Goal: Understand process/instructions

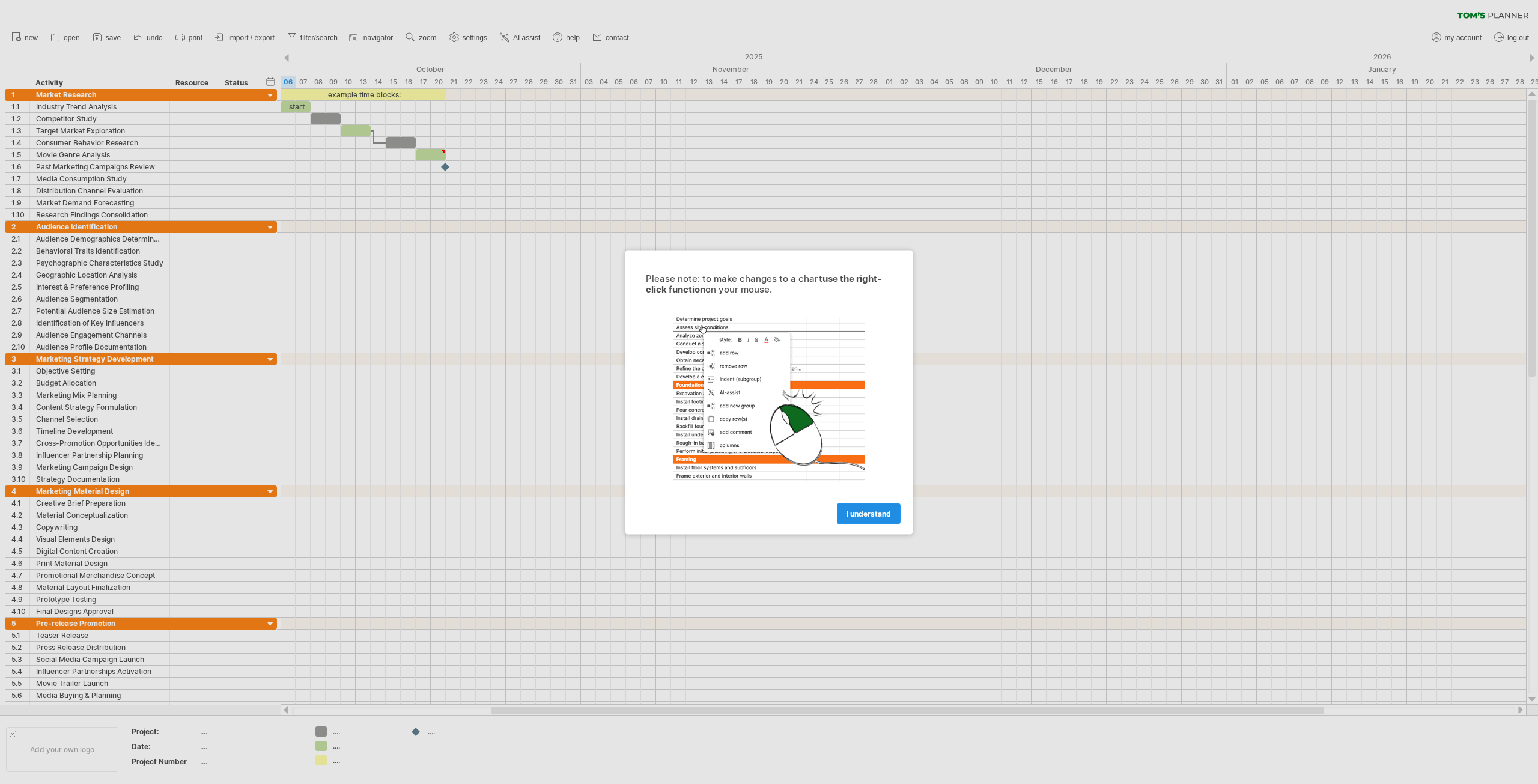
click at [880, 514] on span "I understand" at bounding box center [869, 513] width 45 height 9
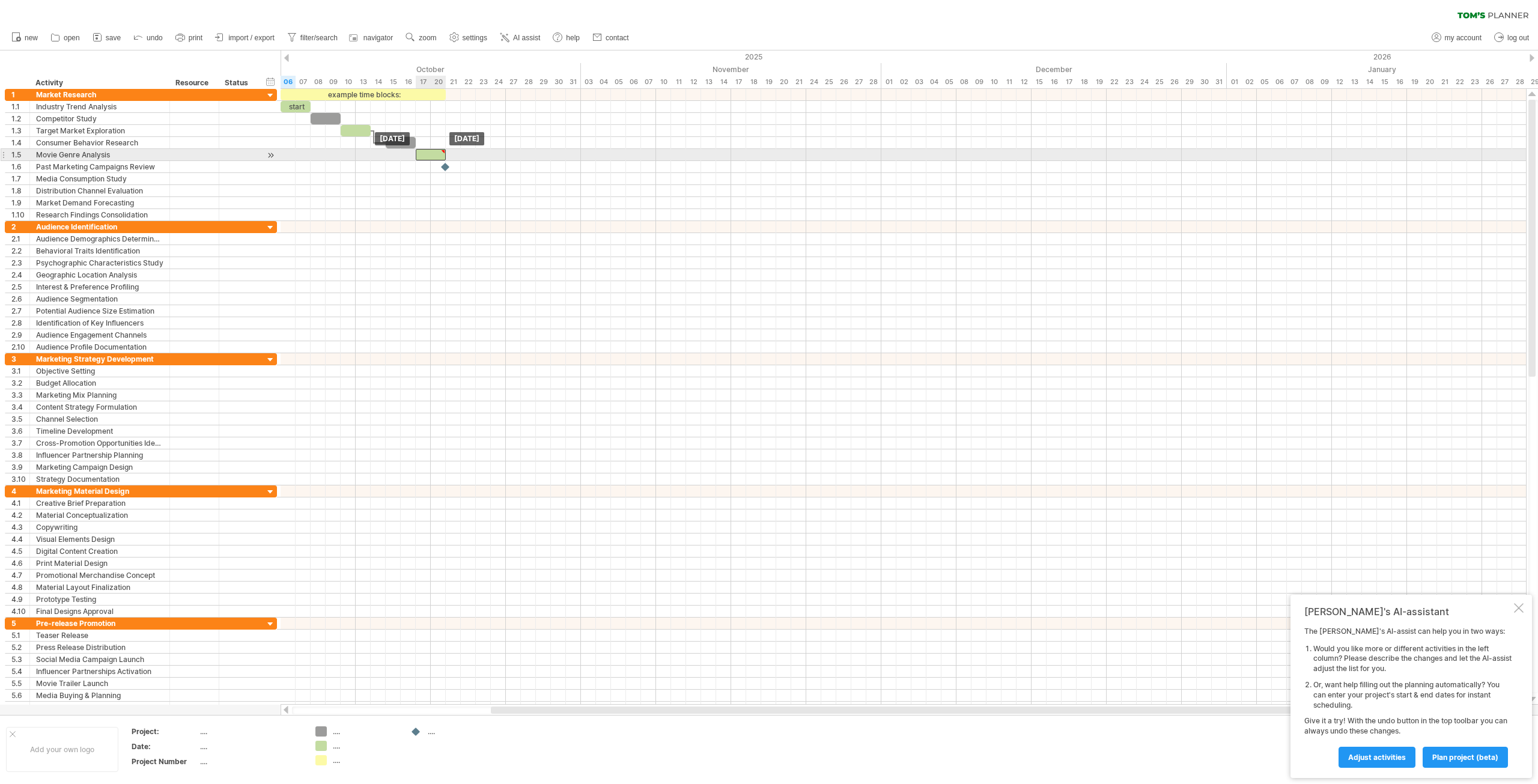
click at [430, 156] on div at bounding box center [430, 154] width 30 height 11
drag, startPoint x: 399, startPoint y: 139, endPoint x: 390, endPoint y: 143, distance: 9.8
click at [390, 143] on div at bounding box center [392, 142] width 30 height 11
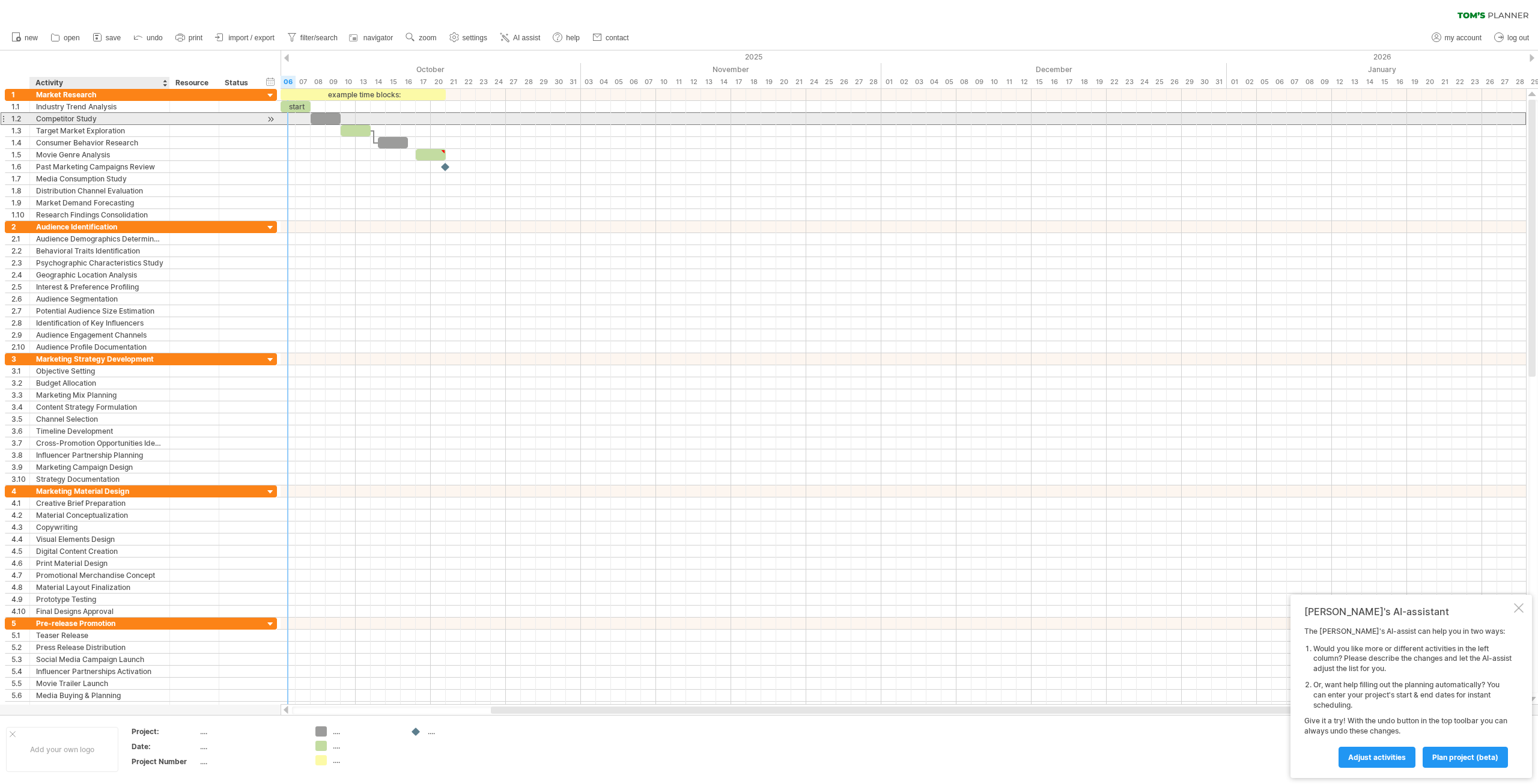
click at [87, 116] on div "Competitor Study" at bounding box center [100, 118] width 128 height 11
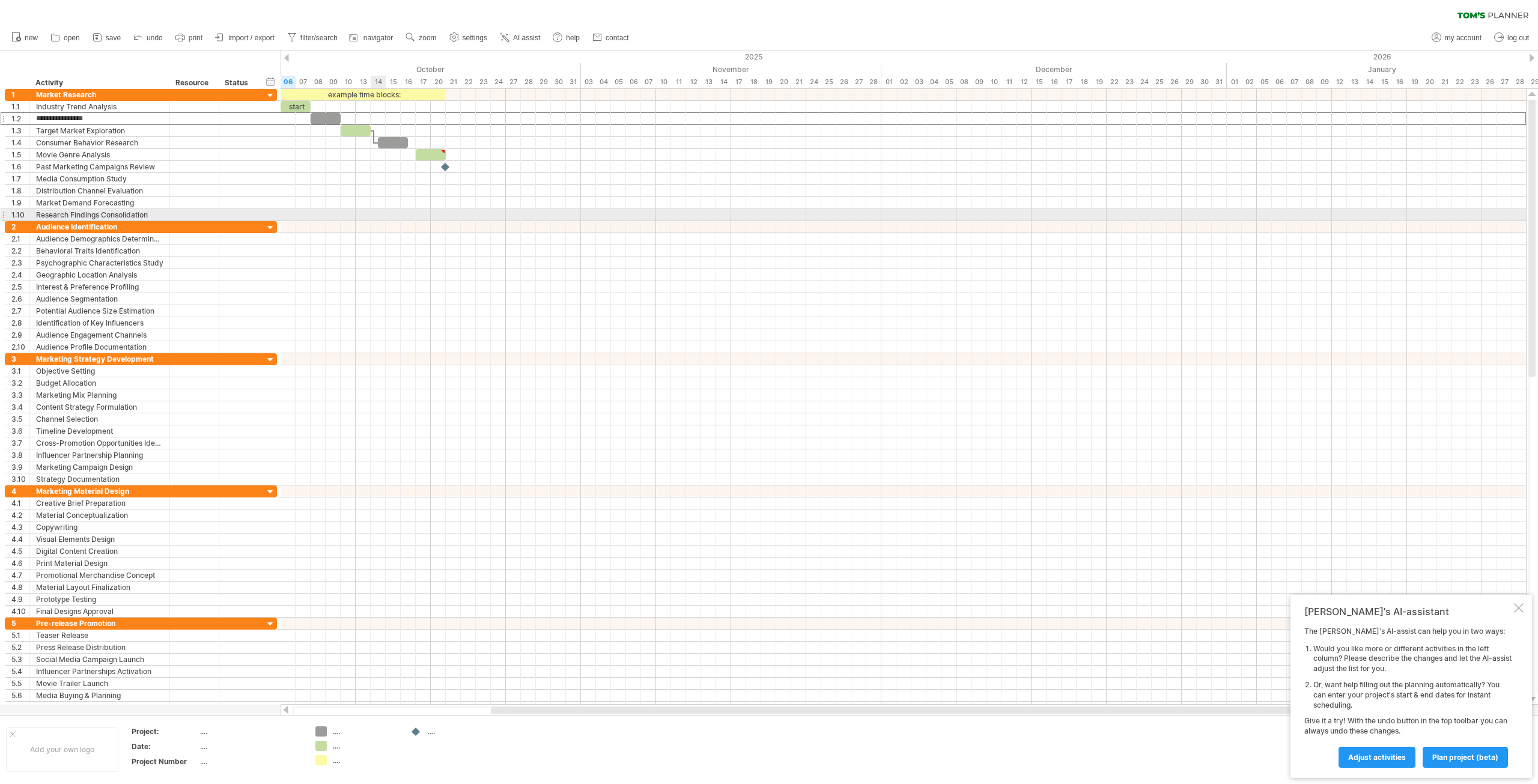
click at [380, 211] on div at bounding box center [903, 215] width 1245 height 12
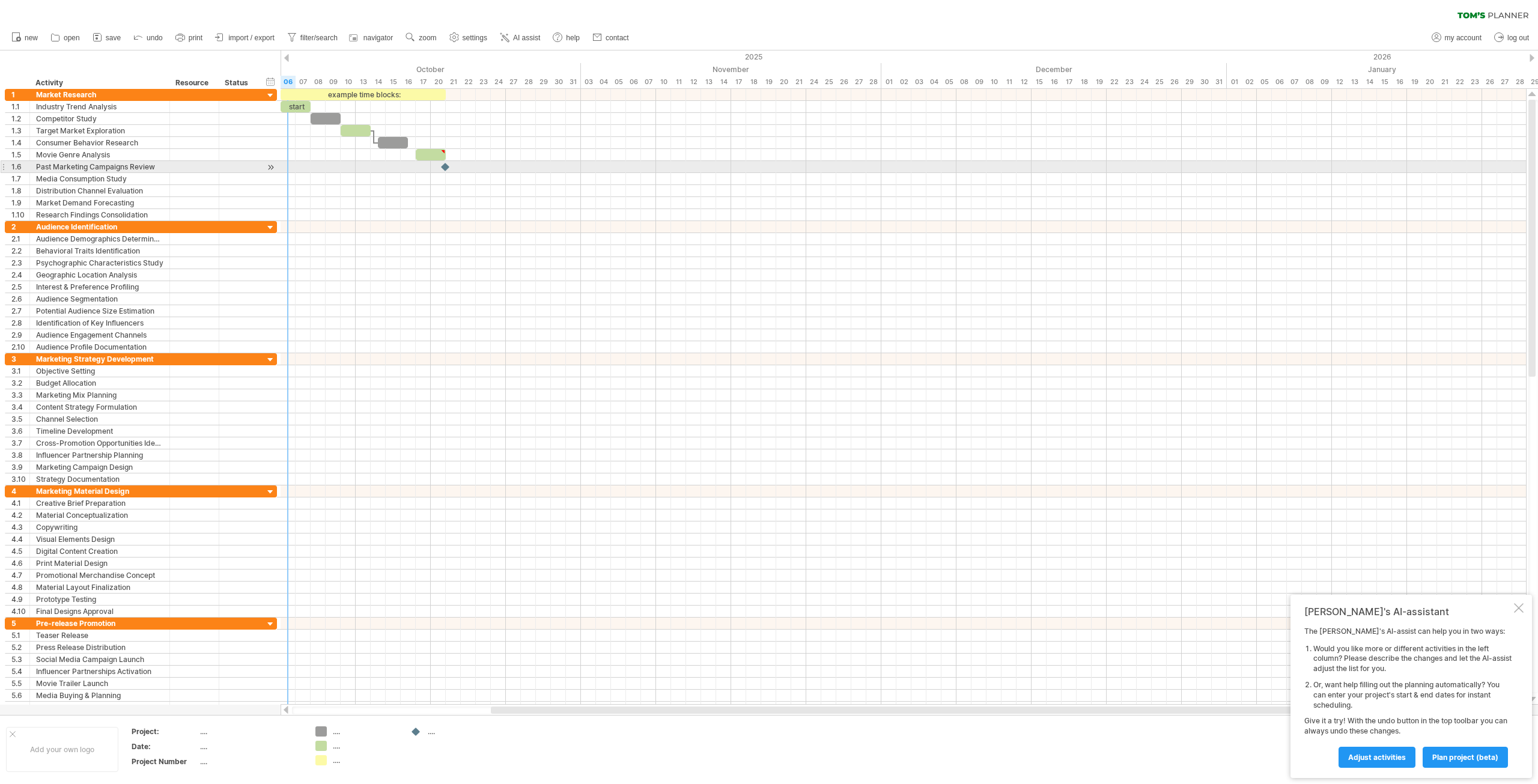
click at [275, 171] on div at bounding box center [270, 167] width 11 height 13
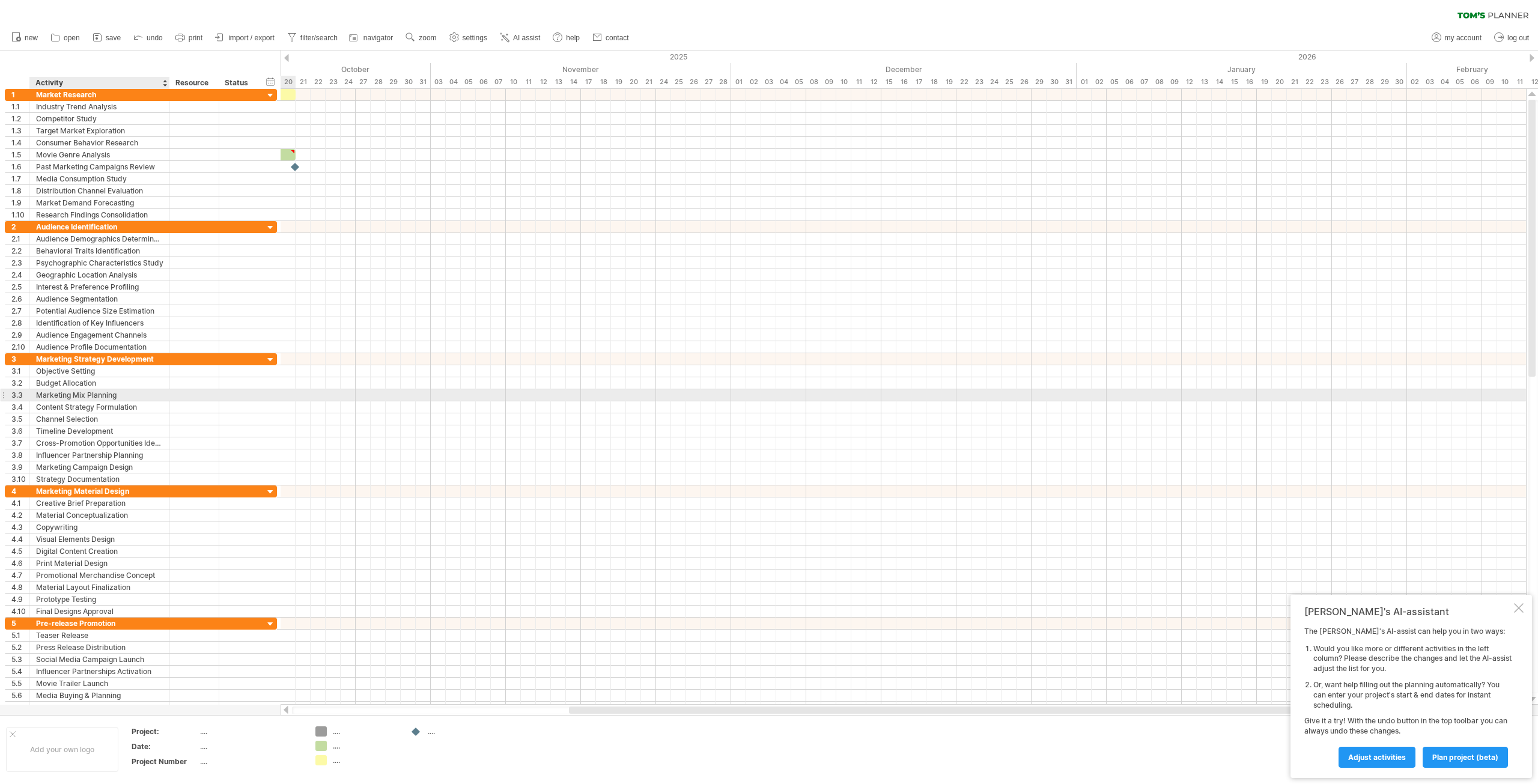
click at [102, 401] on div "**********" at bounding box center [140, 395] width 272 height 12
click at [99, 395] on div "Marketing Mix Planning" at bounding box center [100, 395] width 128 height 11
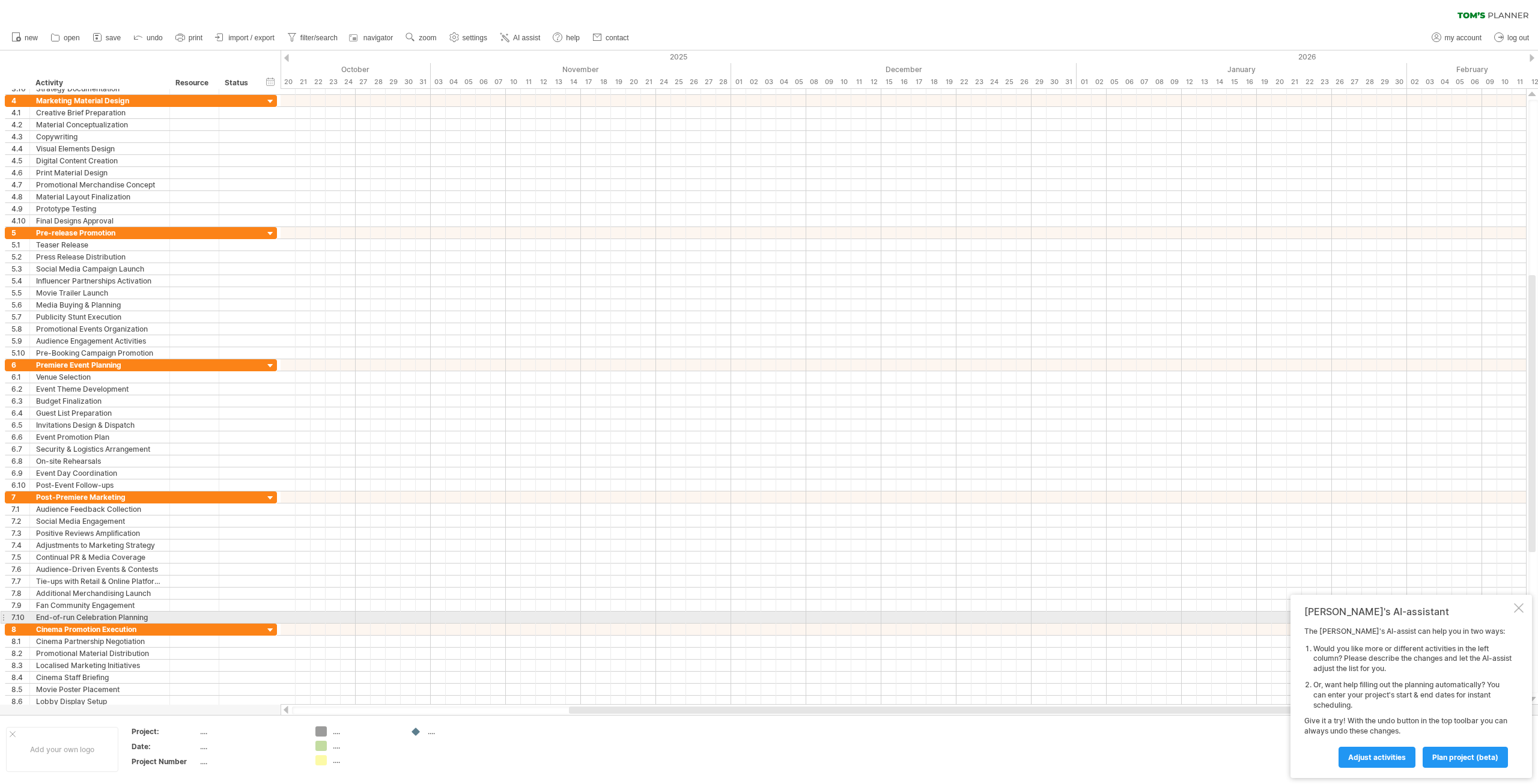
click at [1519, 613] on div "Tom's AI-assistant The Tom's AI-assist can help you in two ways: Would you like…" at bounding box center [1410, 686] width 241 height 183
click at [1524, 605] on div "Tom's AI-assistant The Tom's AI-assist can help you in two ways: Would you like…" at bounding box center [1410, 686] width 241 height 183
click at [1519, 607] on div at bounding box center [1518, 607] width 10 height 10
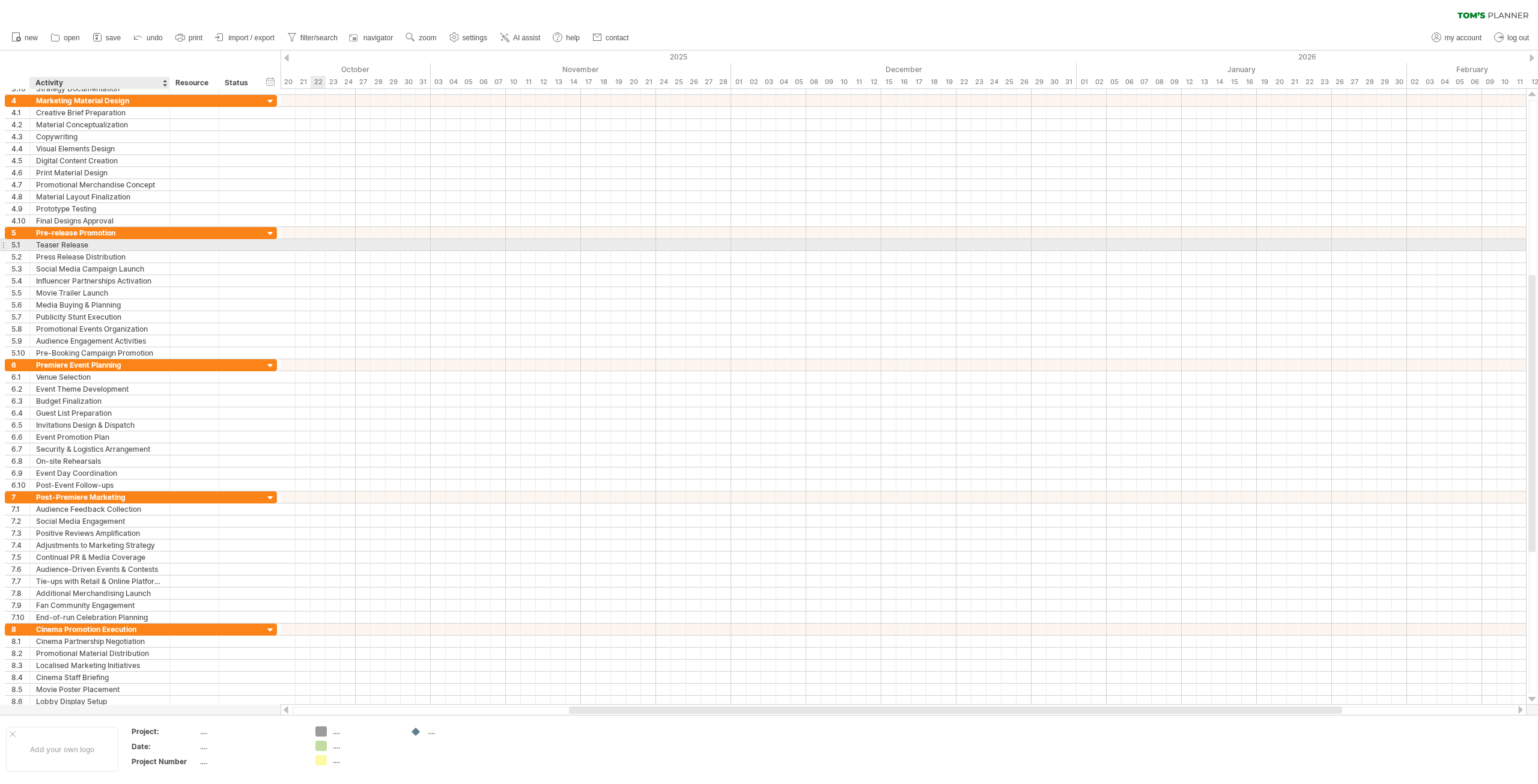
click at [109, 246] on div "Teaser Release" at bounding box center [100, 244] width 128 height 11
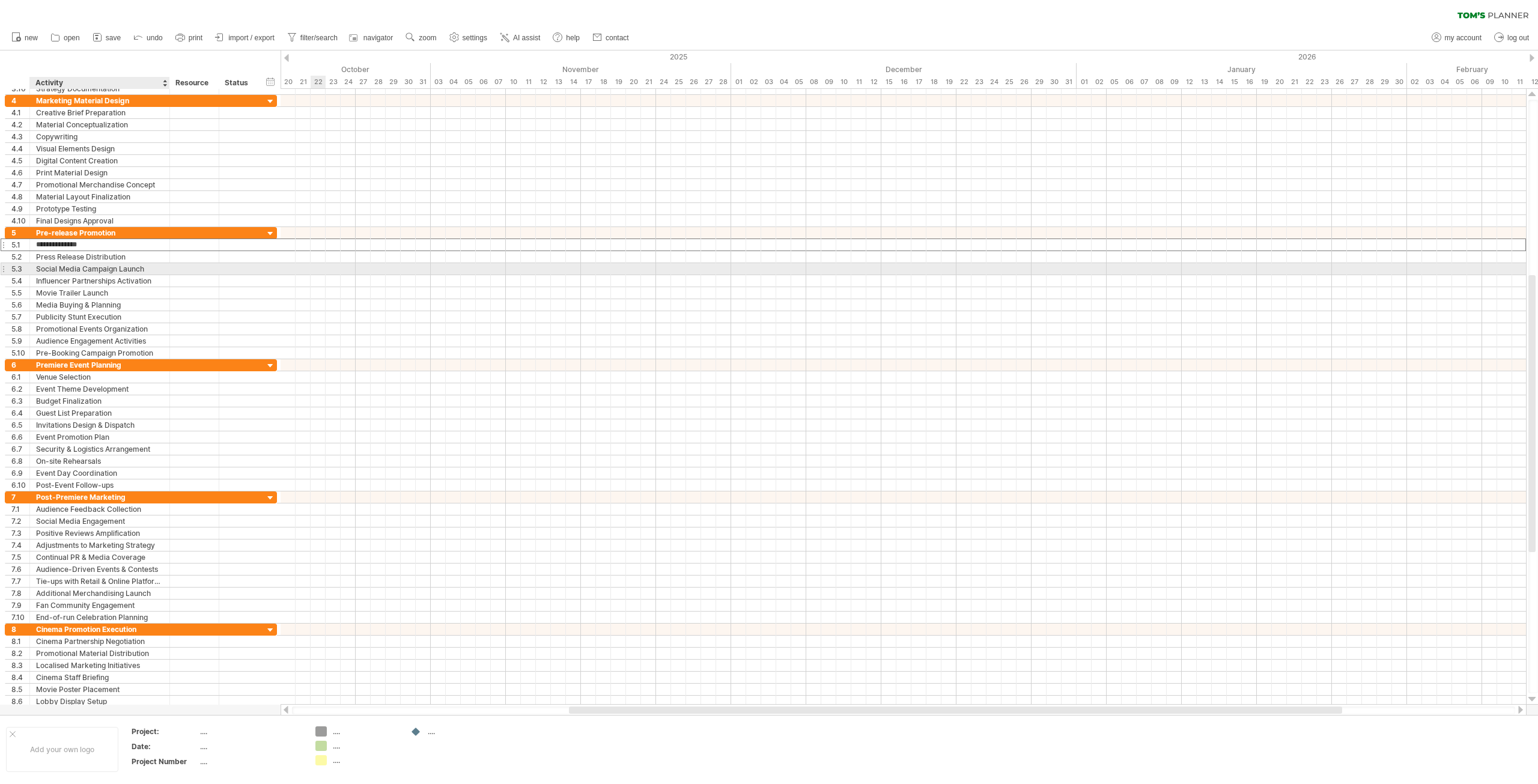
click at [109, 268] on div "Social Media Campaign Launch" at bounding box center [100, 269] width 128 height 11
click at [355, 389] on div at bounding box center [903, 389] width 1245 height 12
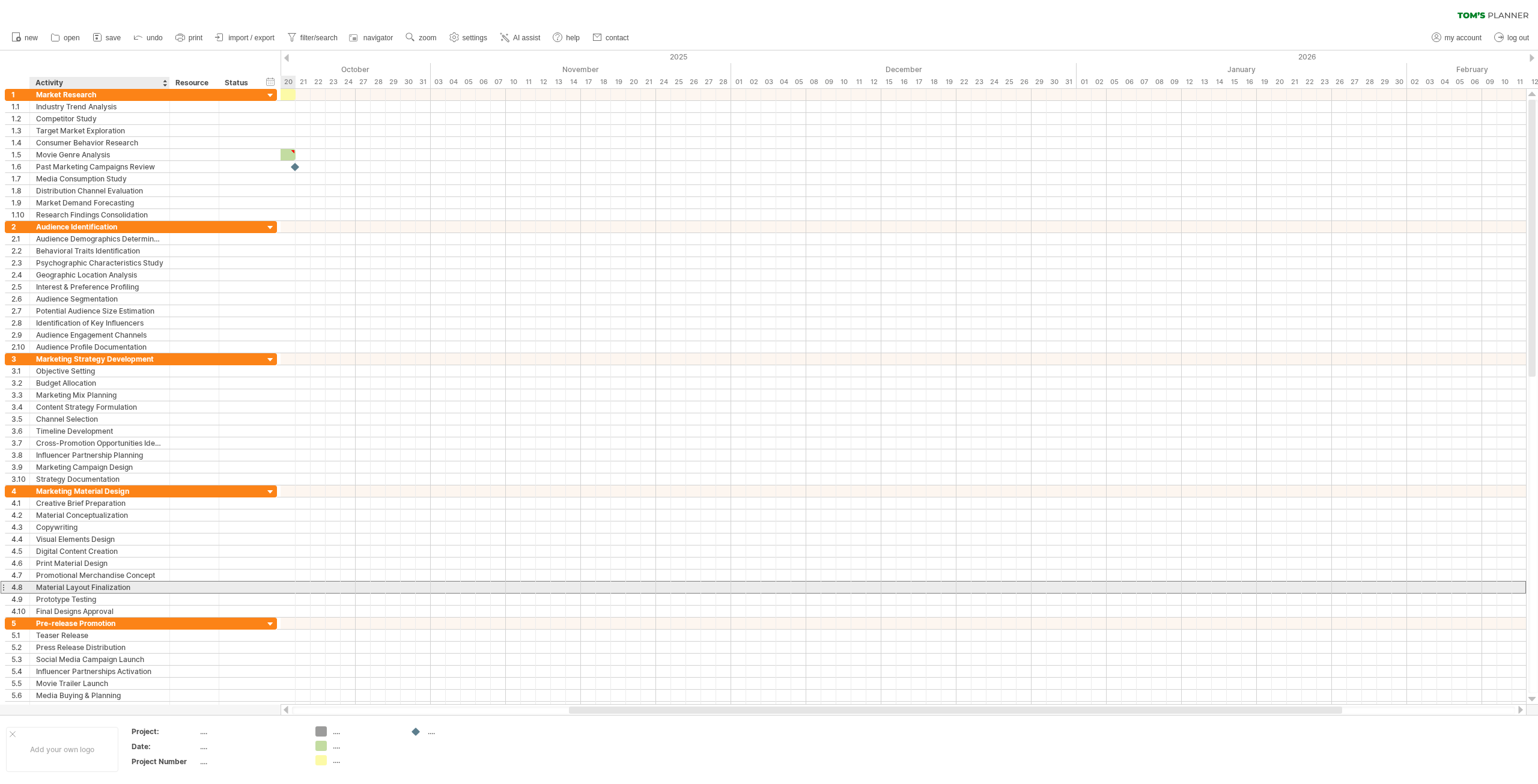
click at [81, 590] on div "Material Layout Finalization" at bounding box center [100, 587] width 128 height 11
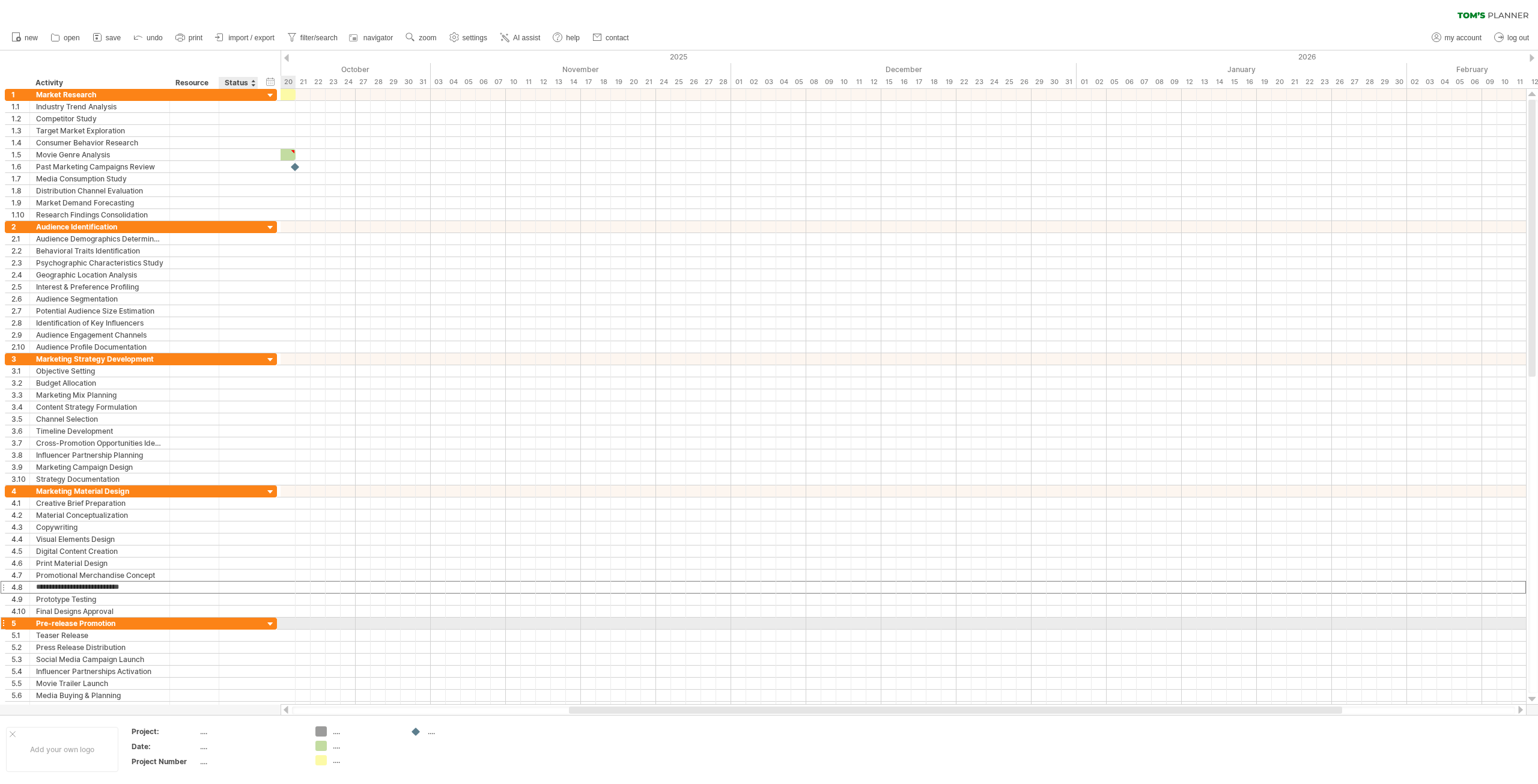
click at [259, 629] on div "**********" at bounding box center [140, 623] width 272 height 12
click at [263, 626] on div "**********" at bounding box center [140, 622] width 272 height 13
click at [266, 622] on div at bounding box center [270, 624] width 11 height 11
click at [267, 623] on div at bounding box center [270, 624] width 11 height 11
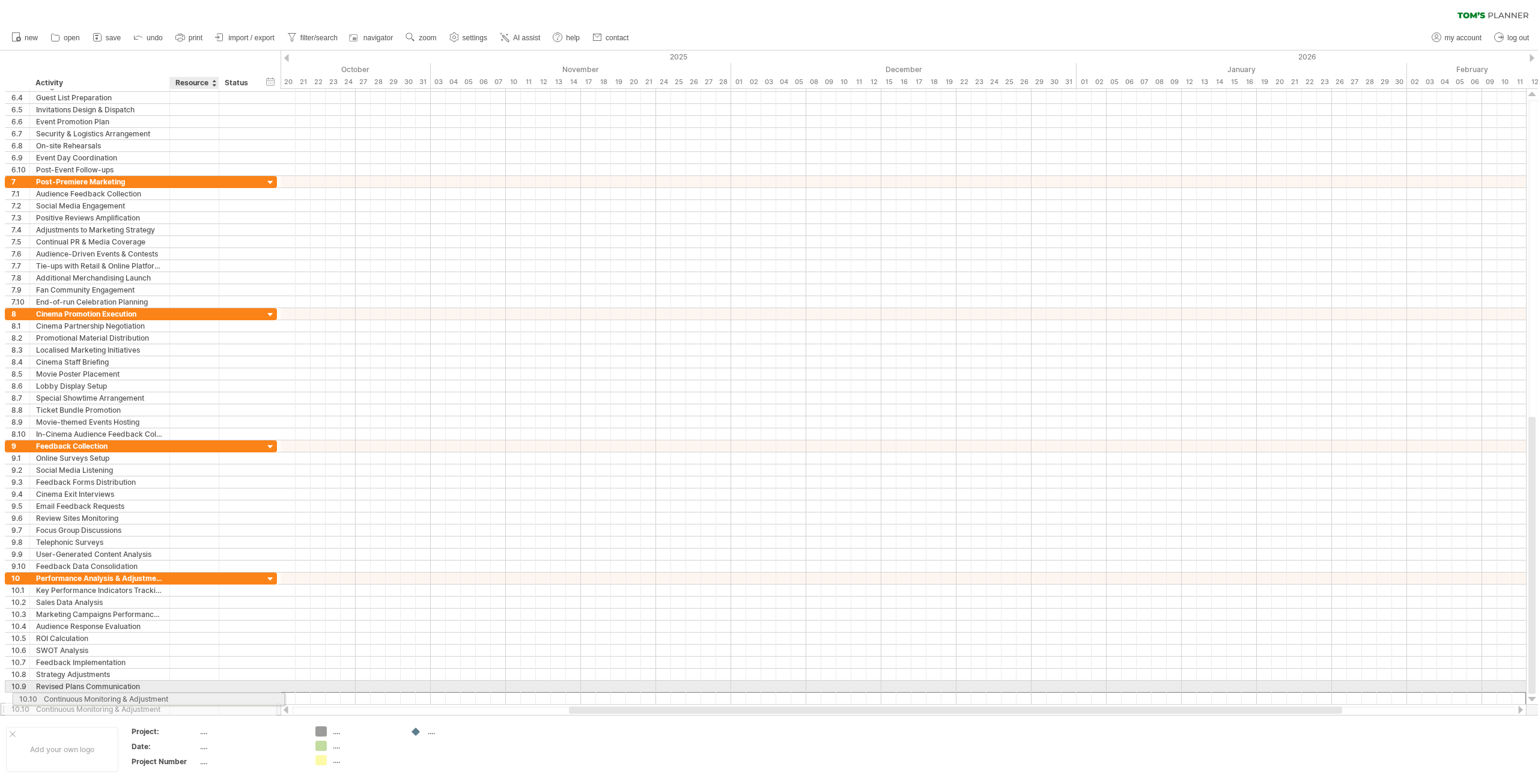
drag, startPoint x: 177, startPoint y: 701, endPoint x: 179, endPoint y: 691, distance: 10.2
click at [177, 689] on div at bounding box center [194, 685] width 36 height 11
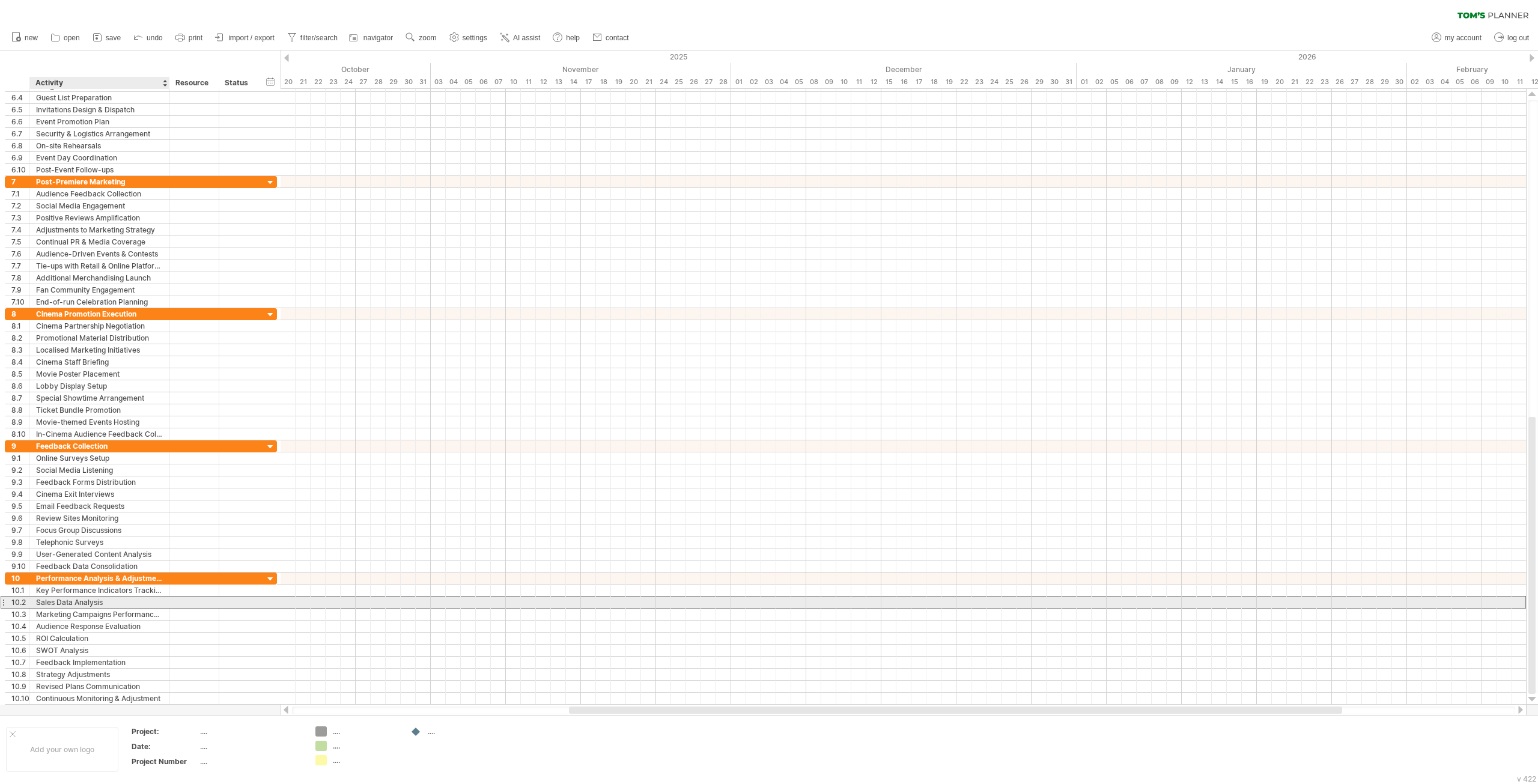
click at [125, 607] on div "**********" at bounding box center [140, 602] width 272 height 13
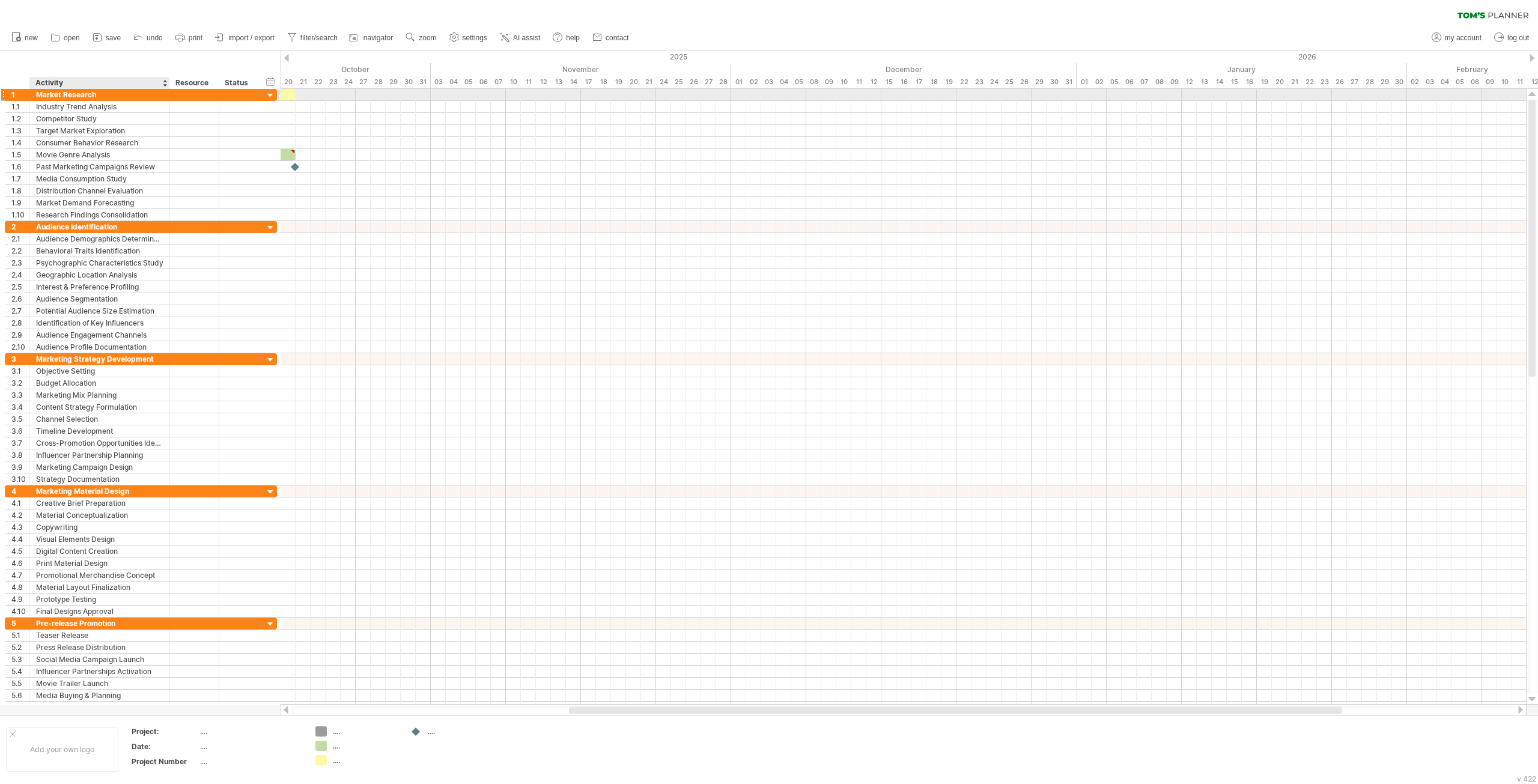
drag, startPoint x: 7, startPoint y: 85, endPoint x: 27, endPoint y: 89, distance: 20.4
click at [56, 99] on div "Trying to reach plan.tomsplanner.com Connected again... 0% clear filter new 1" at bounding box center [769, 392] width 1538 height 784
click at [4, 93] on div at bounding box center [3, 94] width 4 height 13
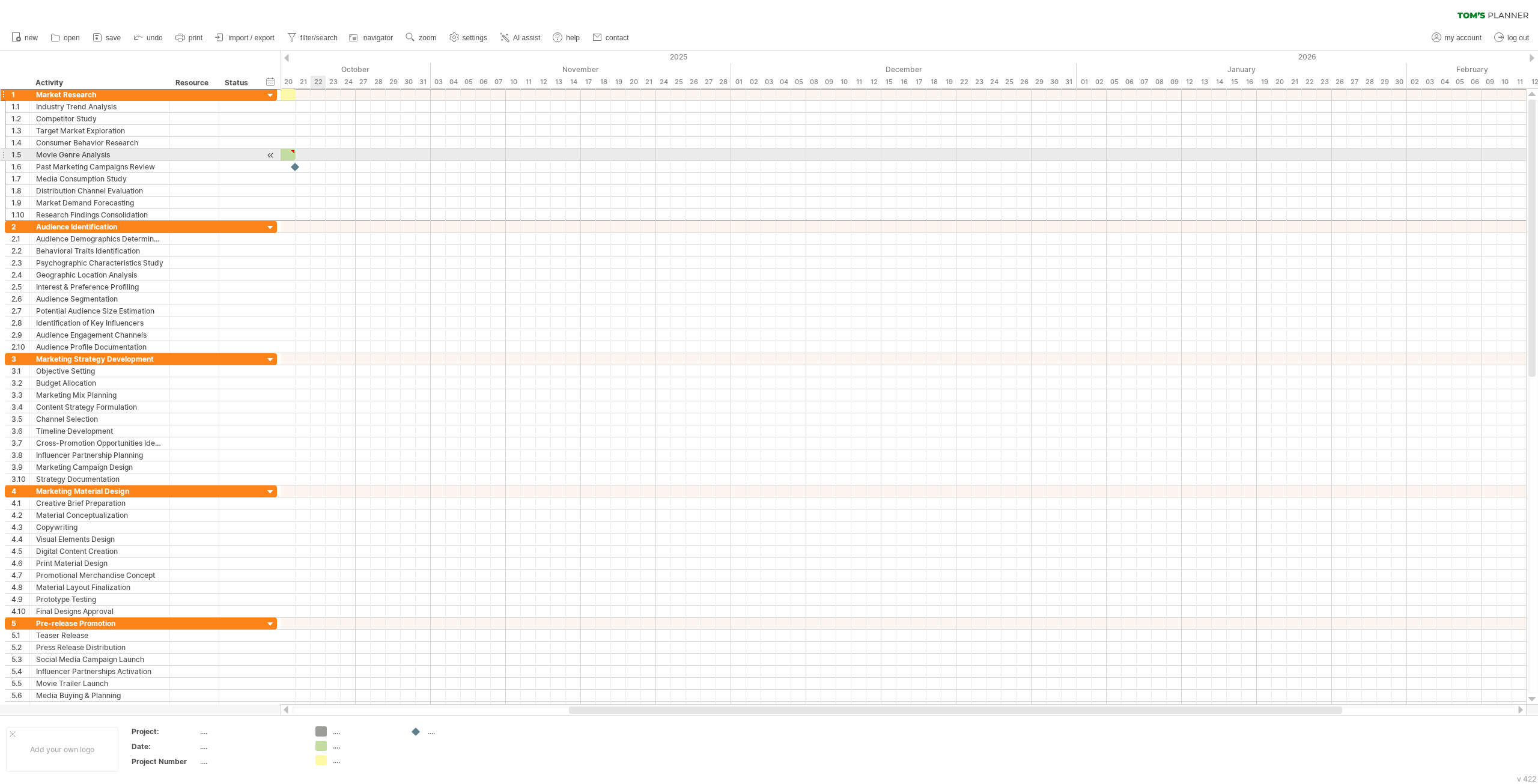
click at [411, 165] on div at bounding box center [903, 167] width 1245 height 12
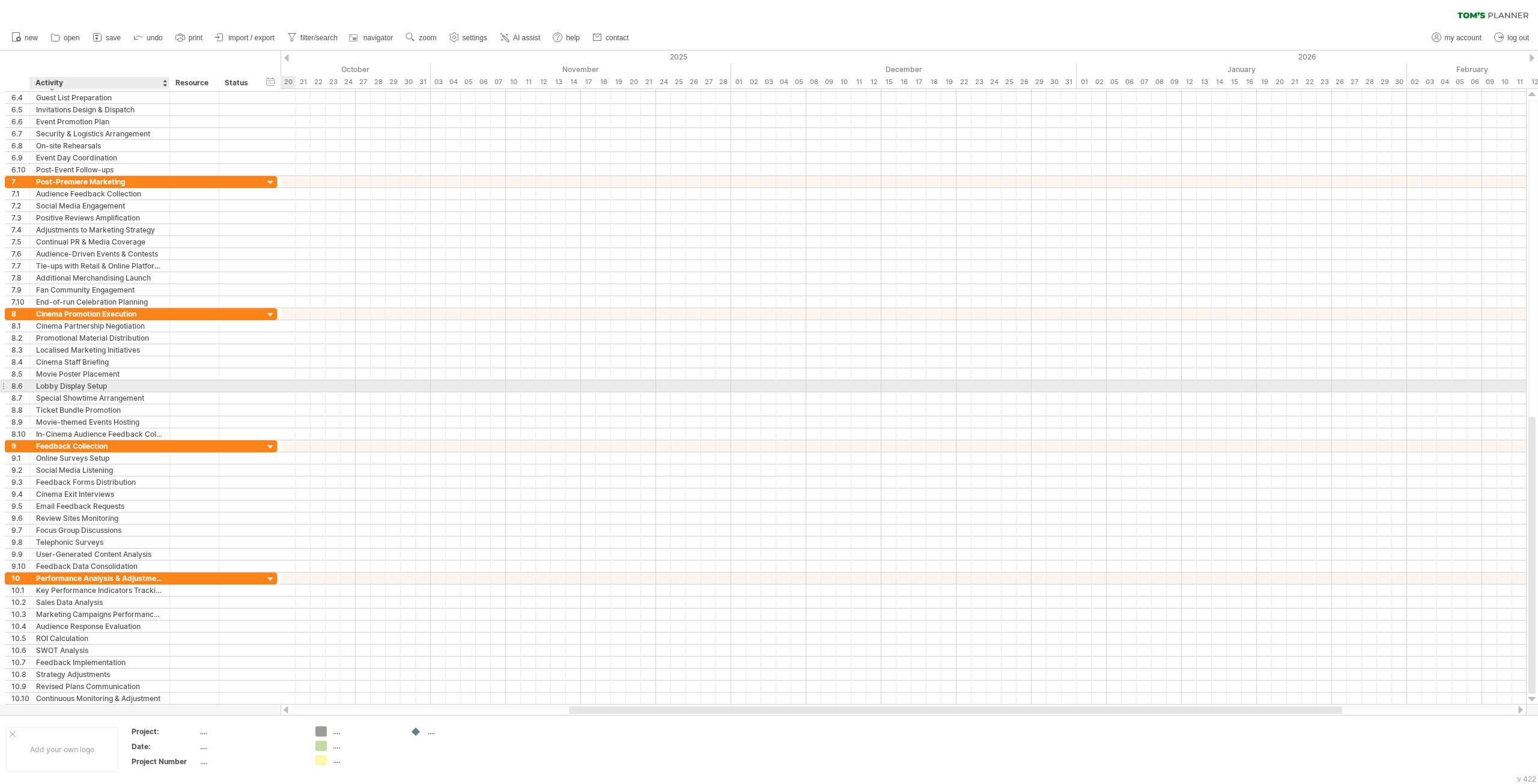
click at [82, 391] on div "Lobby Display Setup" at bounding box center [100, 385] width 128 height 11
click at [102, 404] on div "Ticket Bundle Promotion" at bounding box center [100, 409] width 128 height 11
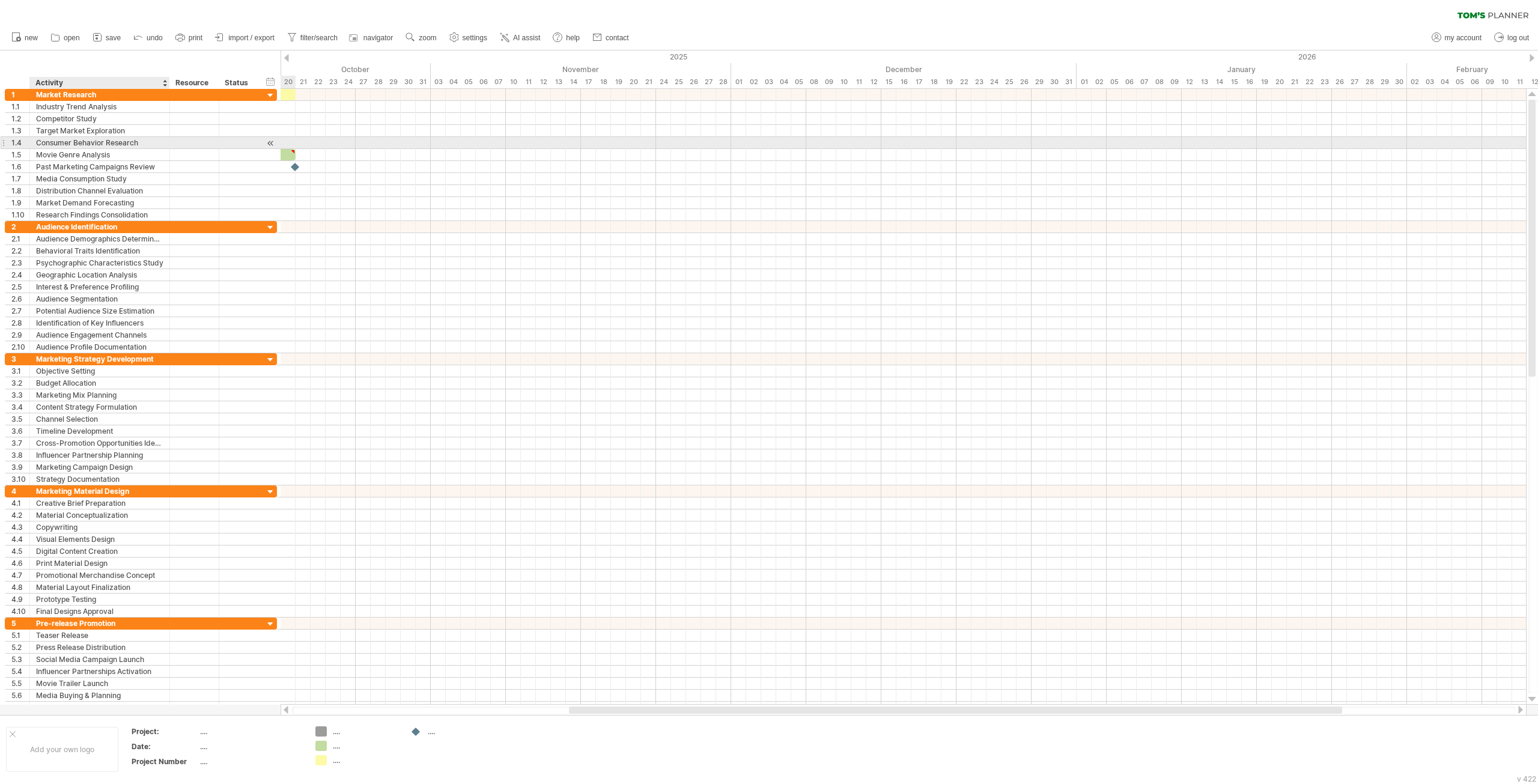
click at [108, 141] on div "Consumer Behavior Research" at bounding box center [100, 142] width 128 height 11
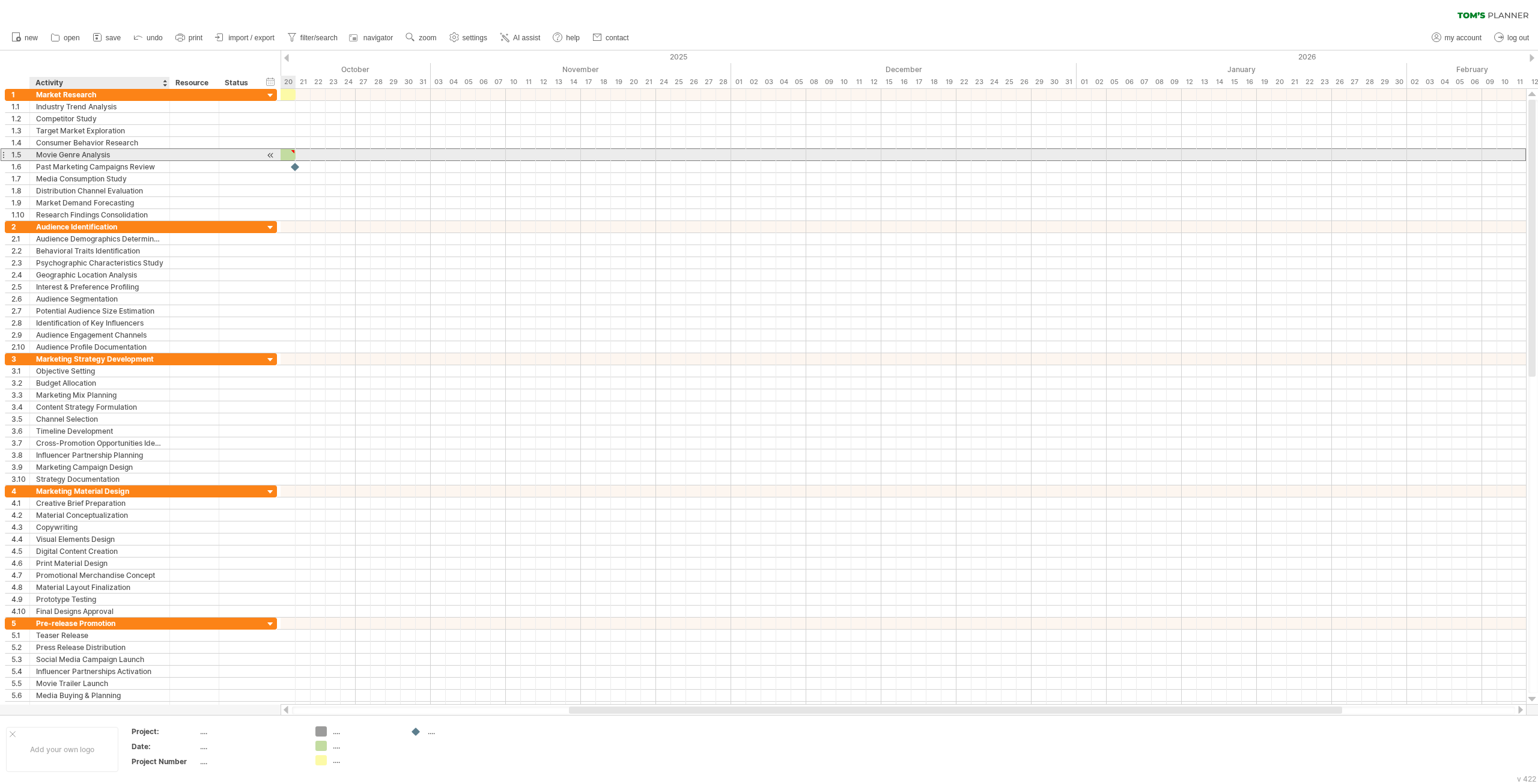
click at [99, 153] on div "Movie Genre Analysis" at bounding box center [100, 154] width 128 height 11
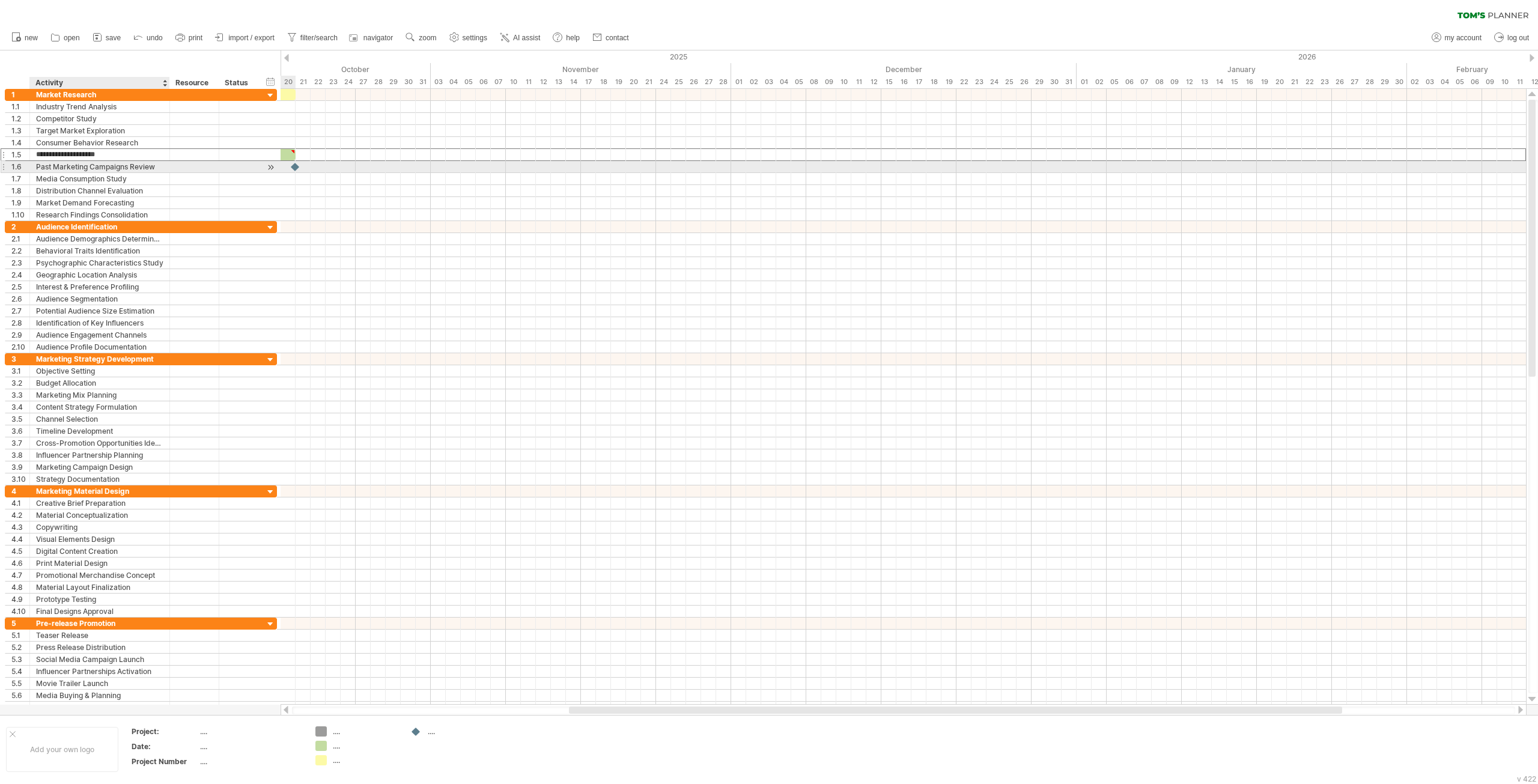
click at [108, 163] on div "Past Marketing Campaigns Review" at bounding box center [100, 166] width 128 height 11
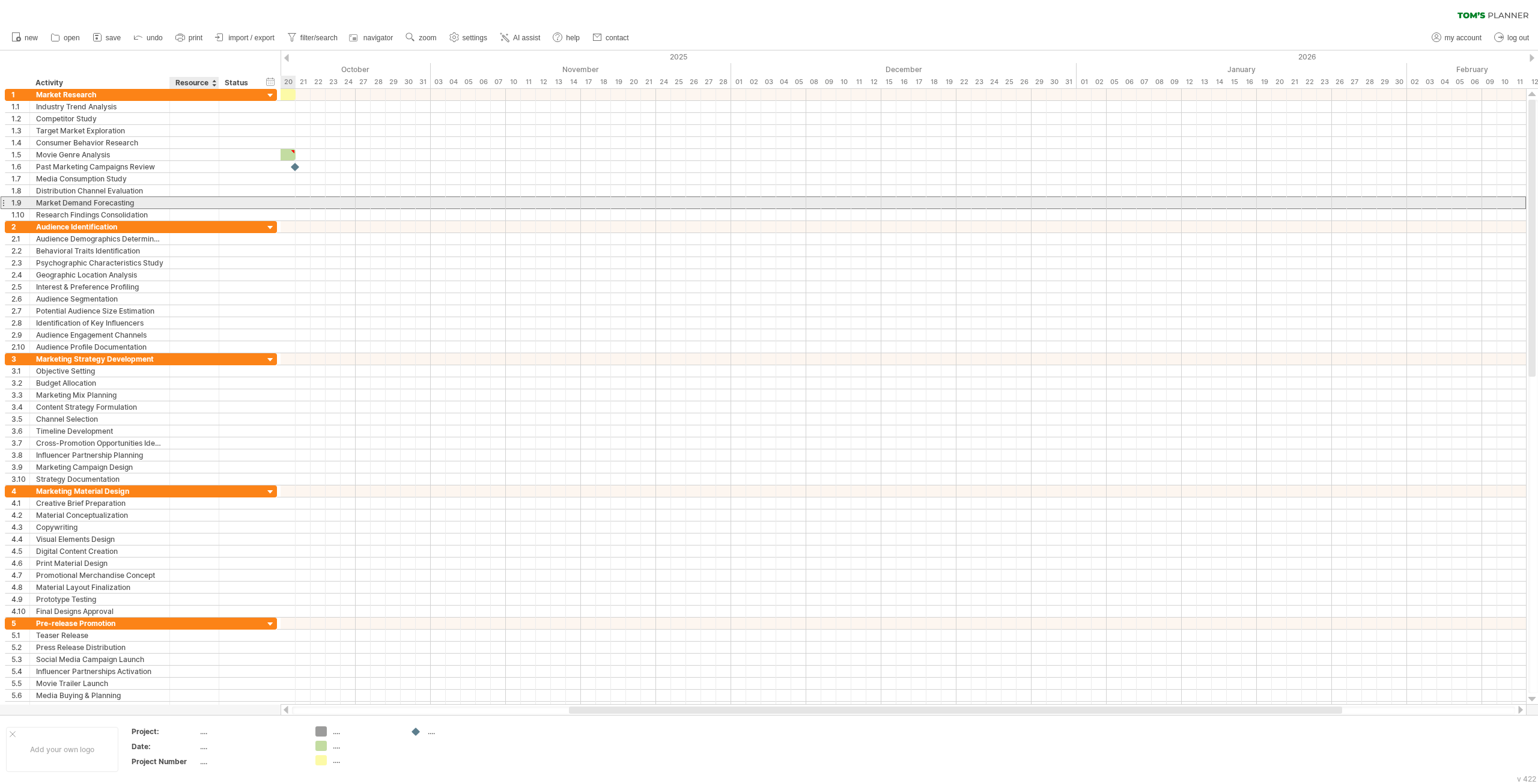
click at [206, 202] on div at bounding box center [194, 202] width 36 height 11
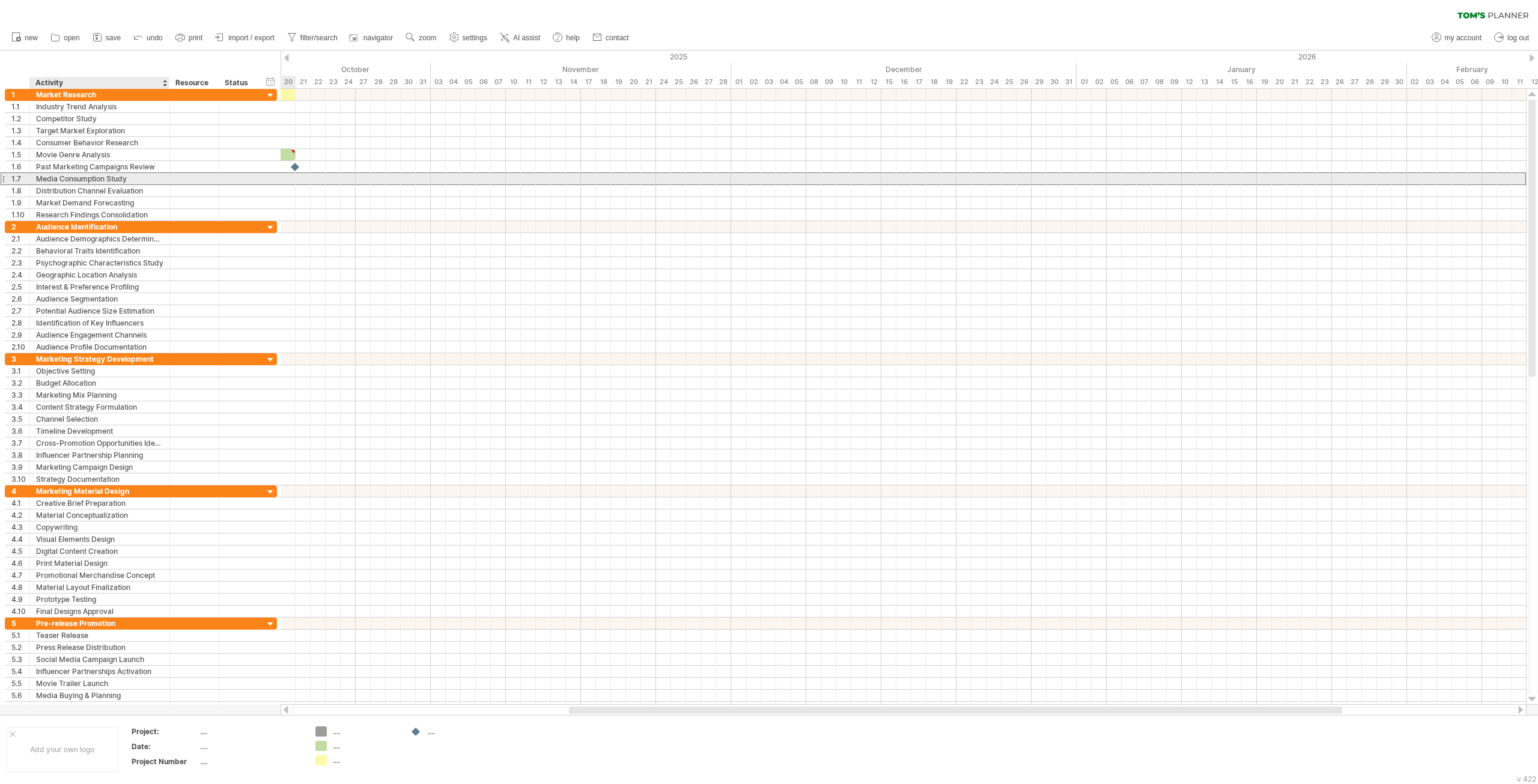
click at [132, 179] on div "Media Consumption Study" at bounding box center [100, 178] width 128 height 11
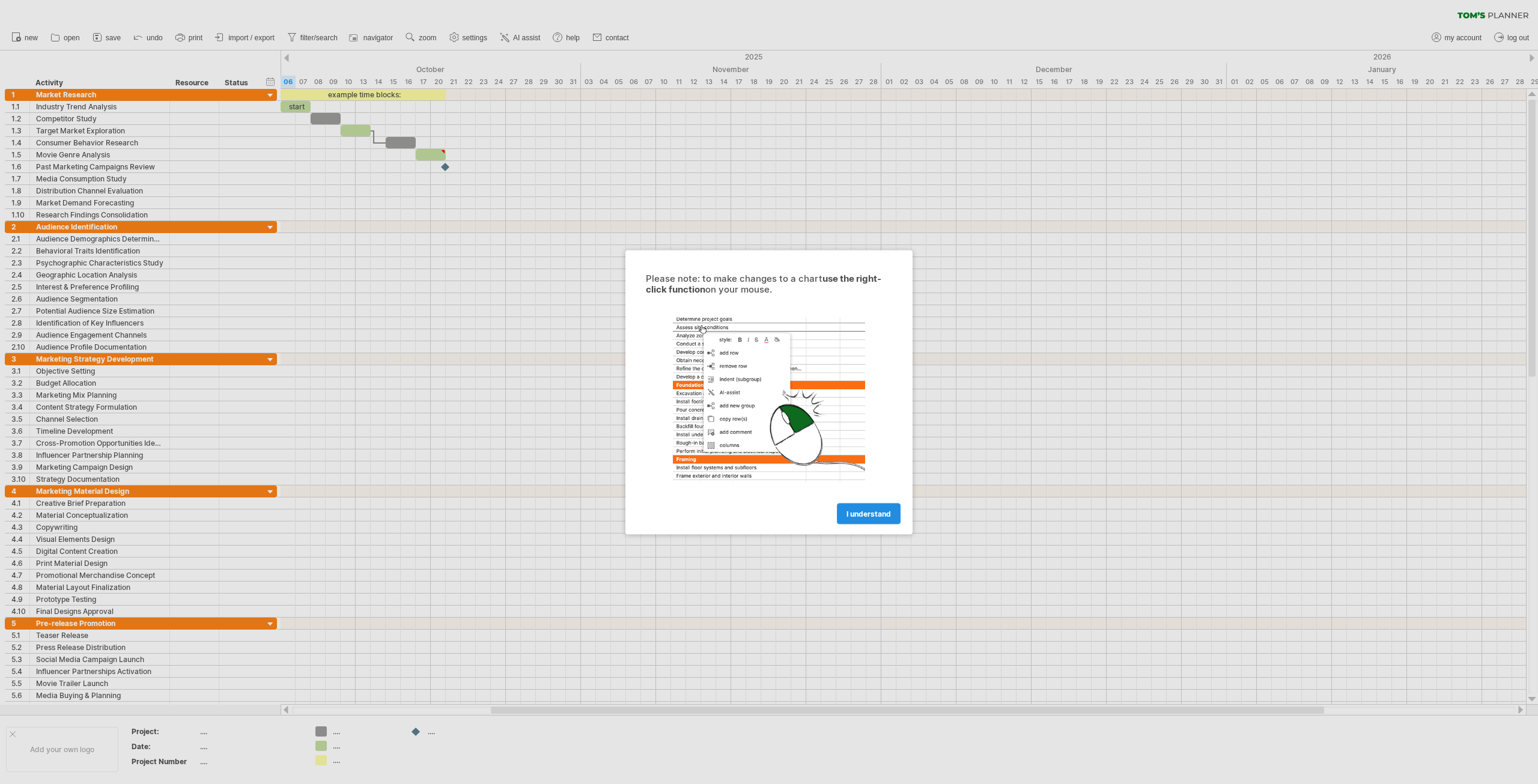
click at [893, 521] on link "I understand" at bounding box center [869, 513] width 64 height 21
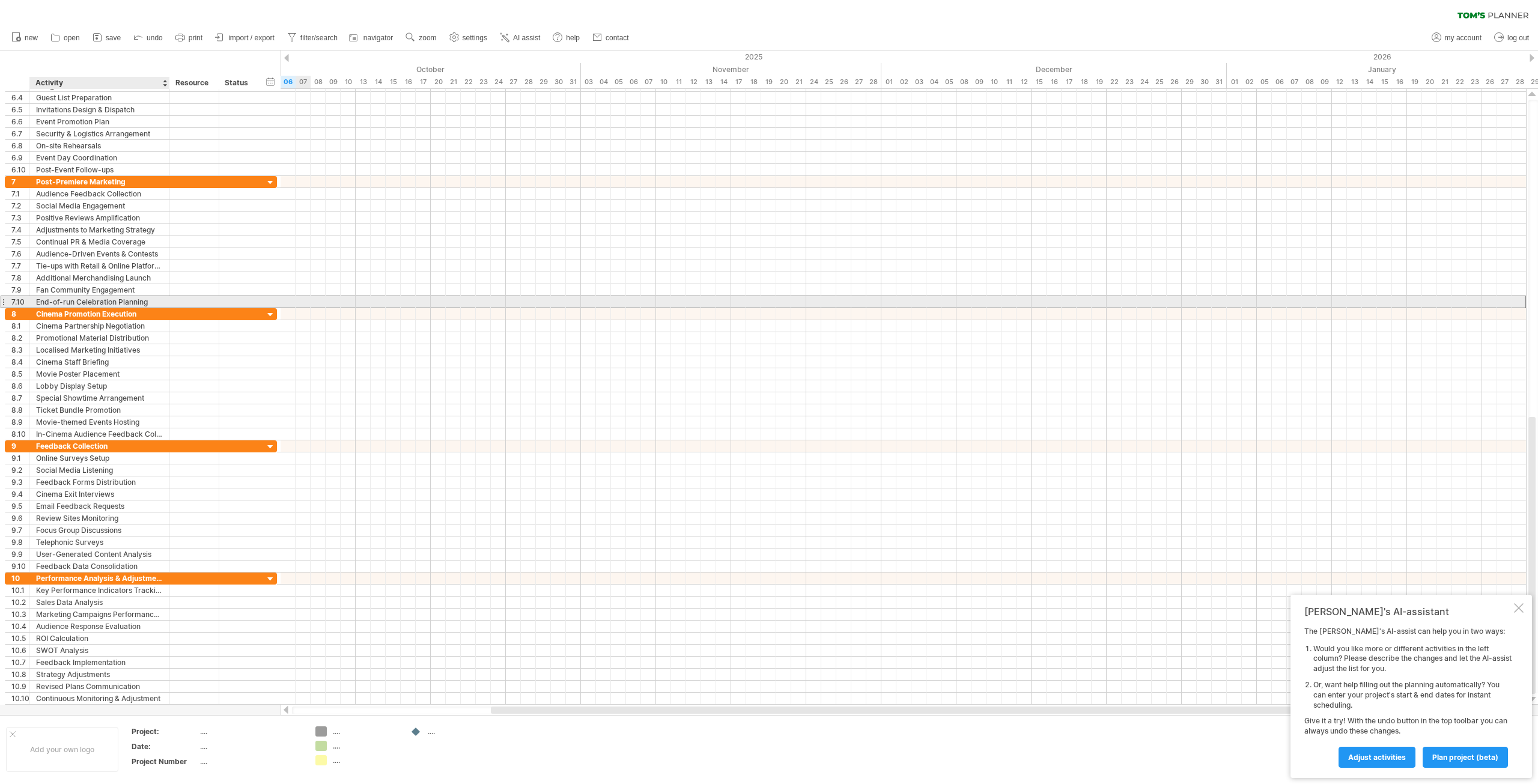
click at [108, 304] on div "End-of-run Celebration Planning" at bounding box center [100, 301] width 128 height 11
click at [210, 286] on div at bounding box center [194, 289] width 36 height 11
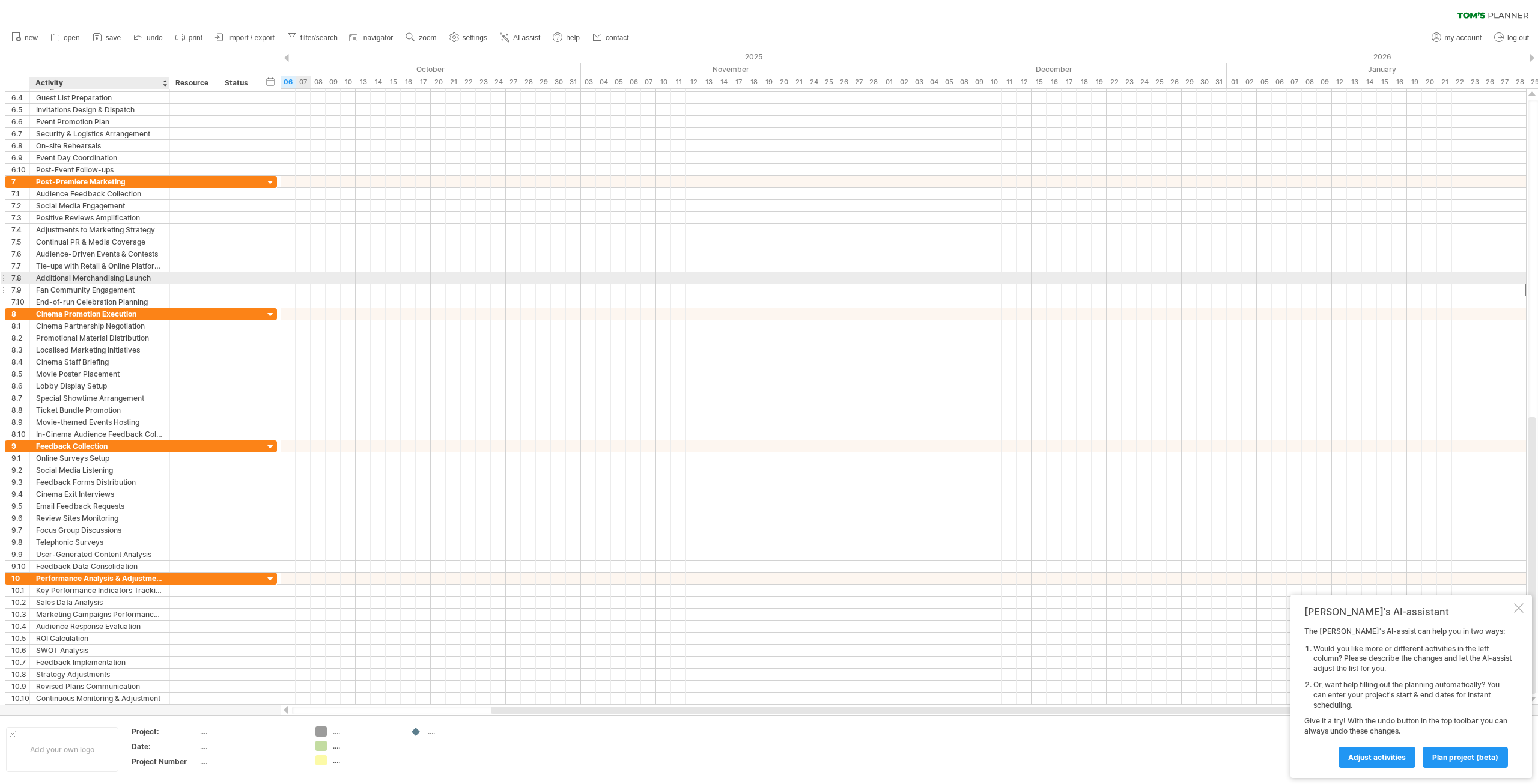
click at [118, 277] on div "Additional Merchandising Launch" at bounding box center [100, 277] width 128 height 11
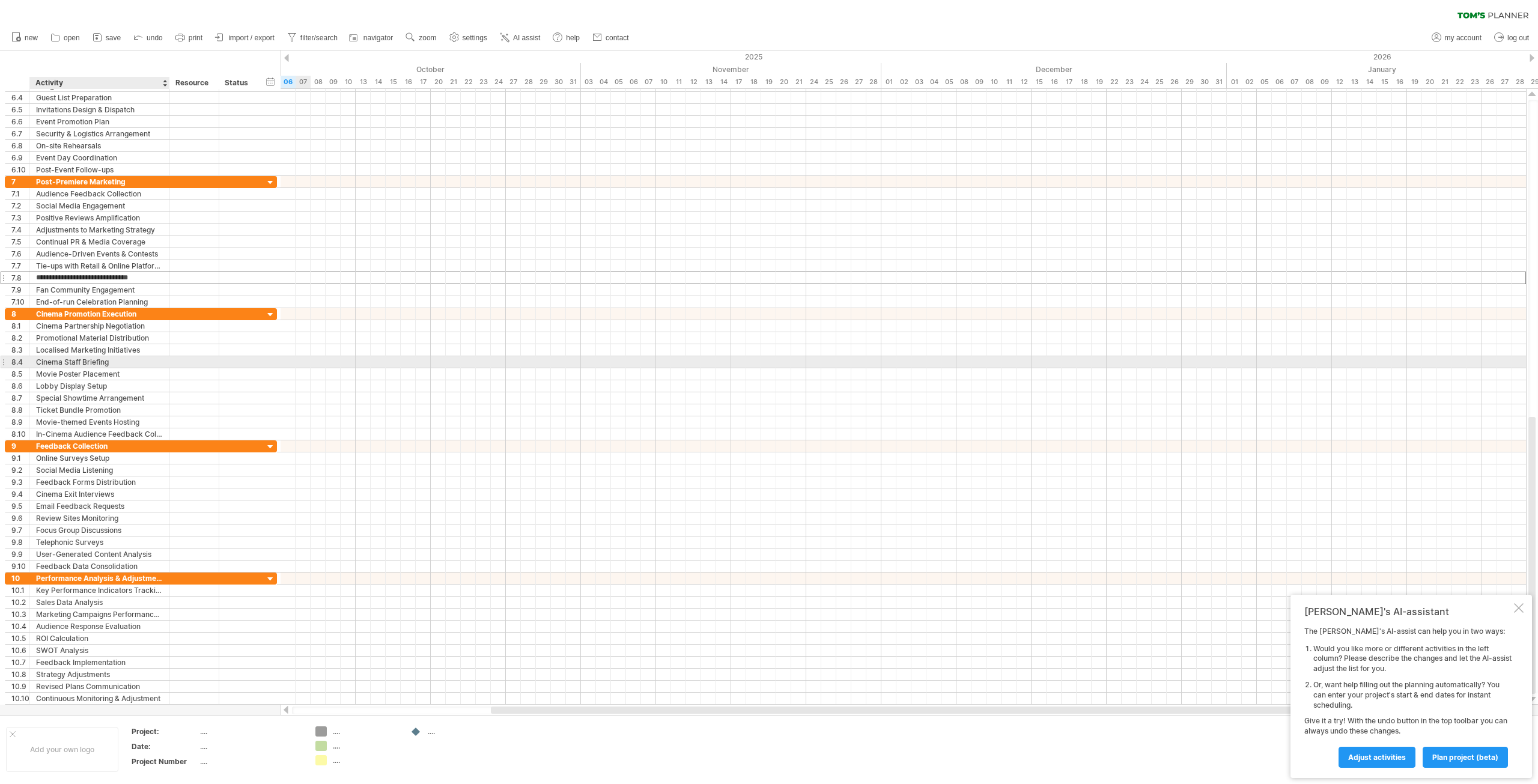
click at [95, 360] on div "Cinema Staff Briefing" at bounding box center [100, 361] width 128 height 11
click at [106, 385] on div "Lobby Display Setup" at bounding box center [100, 385] width 128 height 11
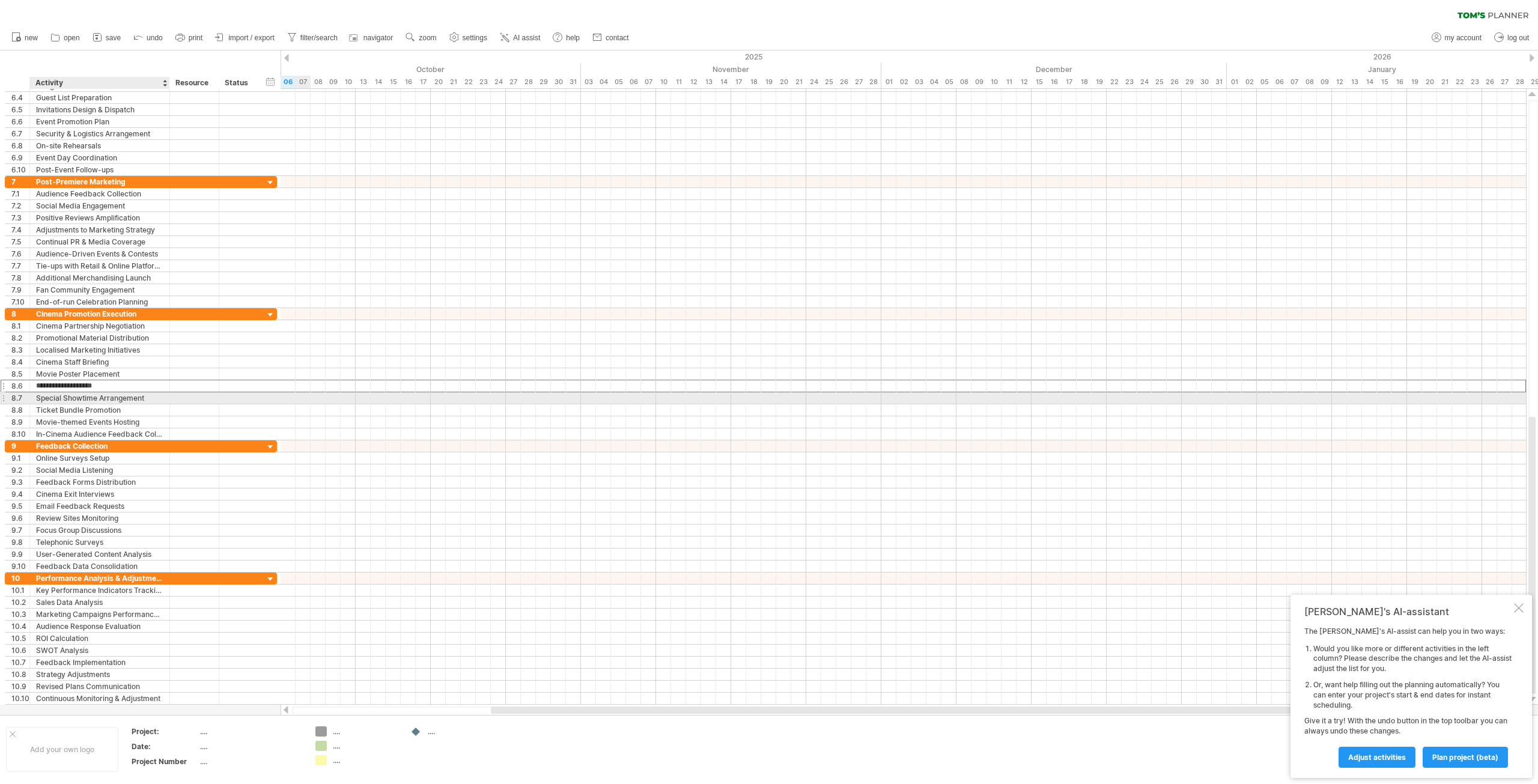
click at [91, 392] on div "Special Showtime Arrangement" at bounding box center [100, 398] width 128 height 11
click at [93, 409] on div "Ticket Bundle Promotion" at bounding box center [100, 409] width 128 height 11
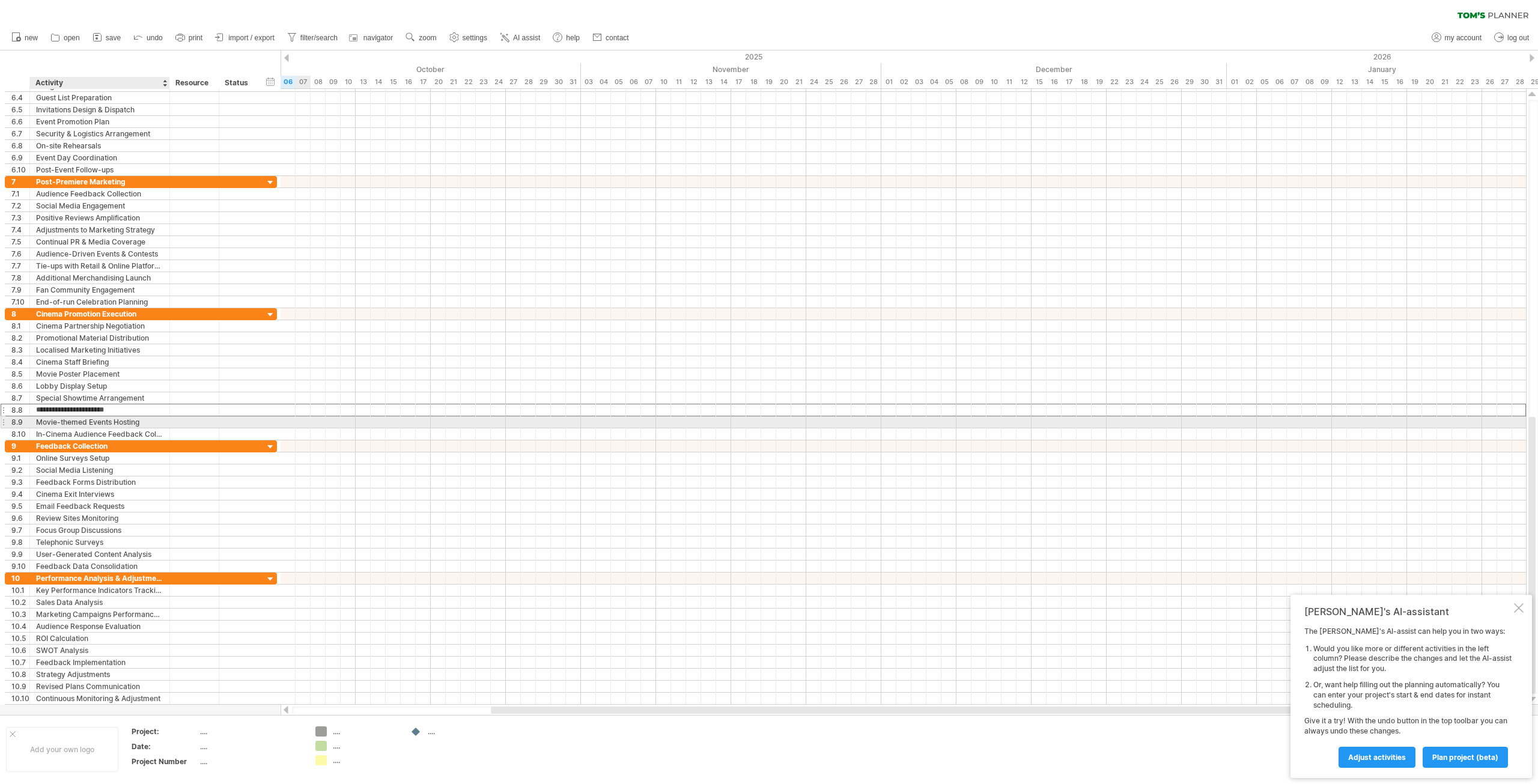
click at [102, 427] on div "Movie-themed Events Hosting" at bounding box center [100, 421] width 128 height 11
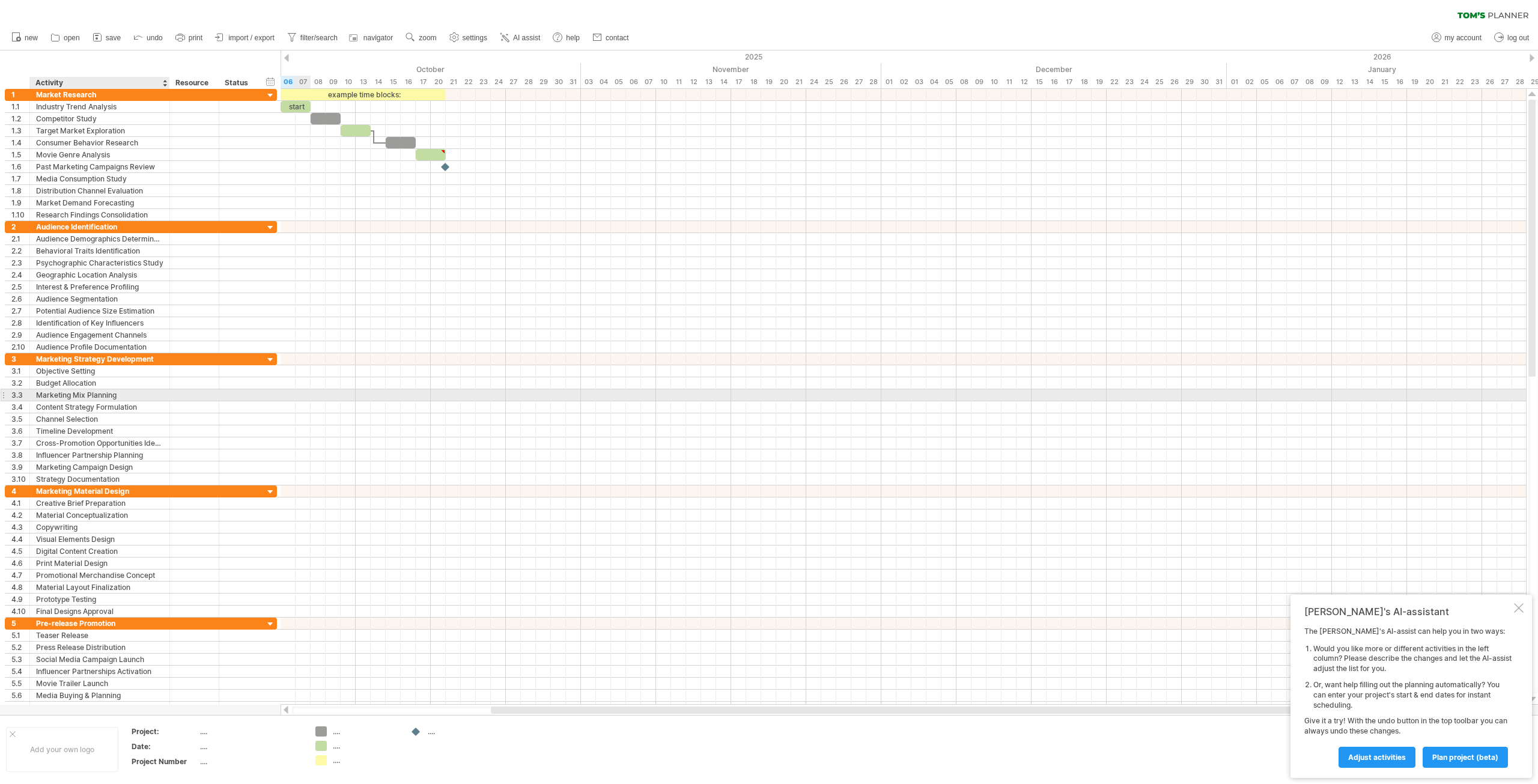
click at [110, 399] on div "Marketing Mix Planning" at bounding box center [100, 395] width 128 height 11
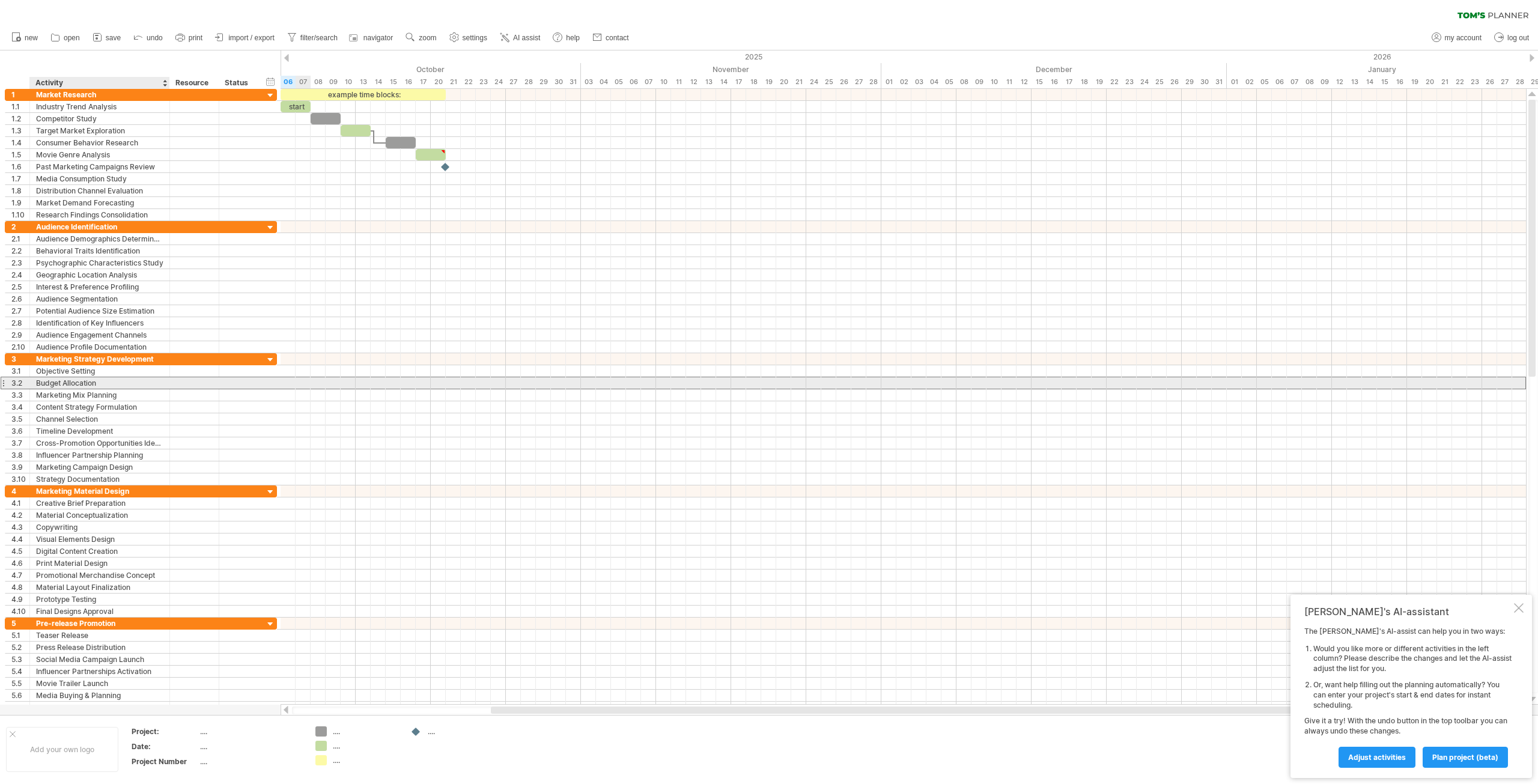
click at [99, 383] on div "Budget Allocation" at bounding box center [100, 382] width 128 height 11
click at [228, 383] on div at bounding box center [239, 382] width 27 height 11
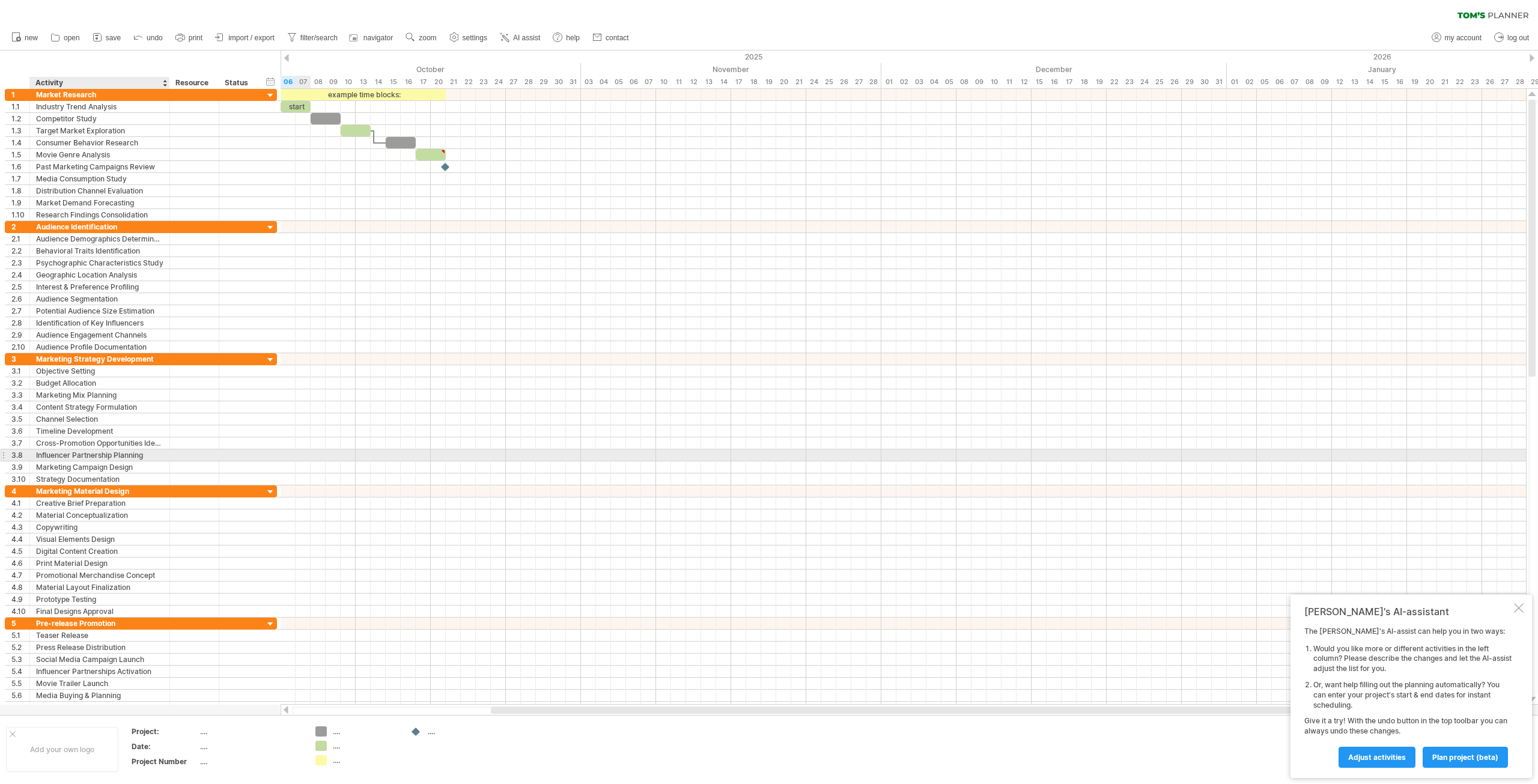
click at [156, 458] on div "Influencer Partnership Planning" at bounding box center [100, 455] width 128 height 11
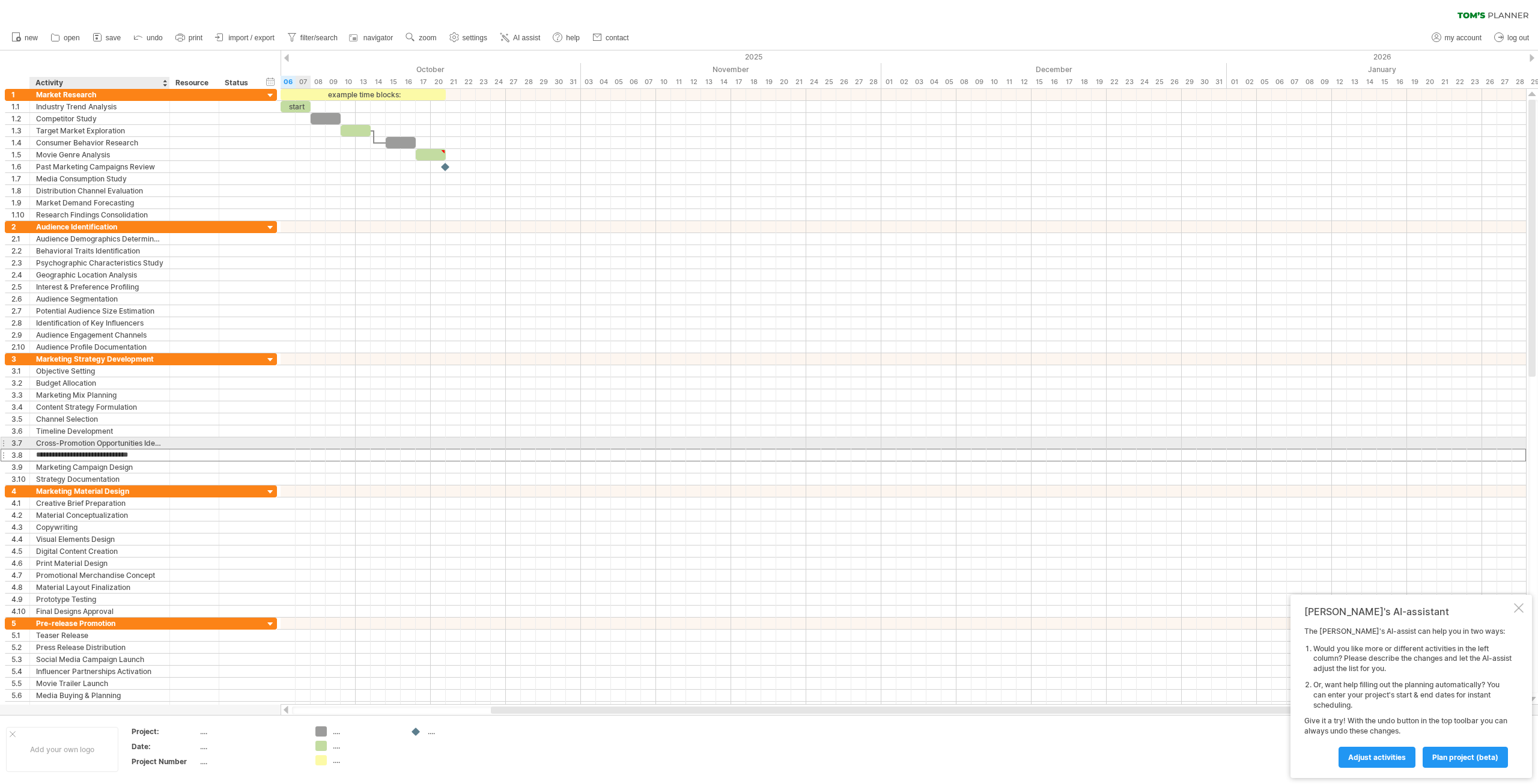
click at [131, 447] on div "Cross-Promotion Opportunities Identification" at bounding box center [100, 442] width 128 height 11
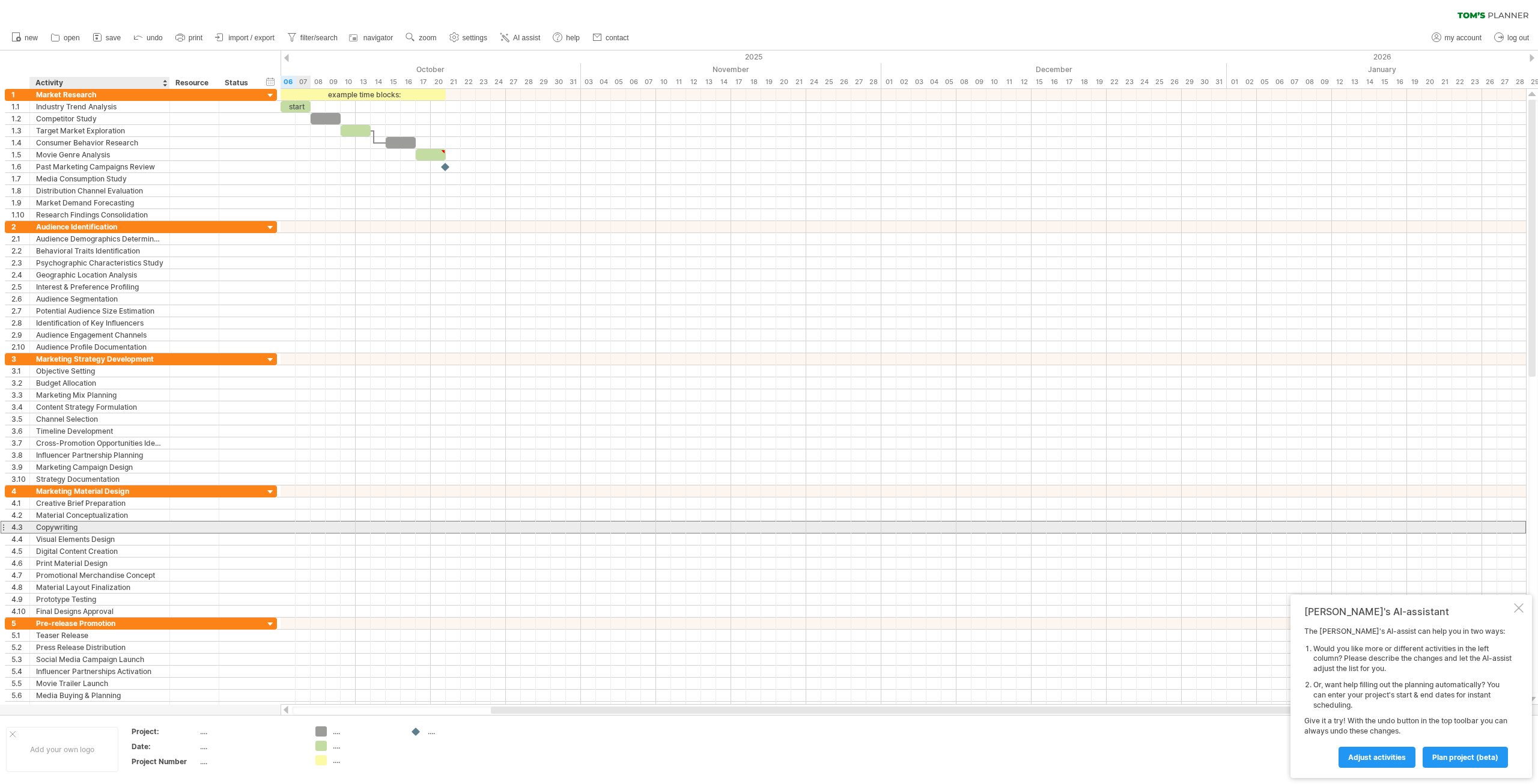
click at [127, 532] on div "Copywriting" at bounding box center [100, 527] width 128 height 11
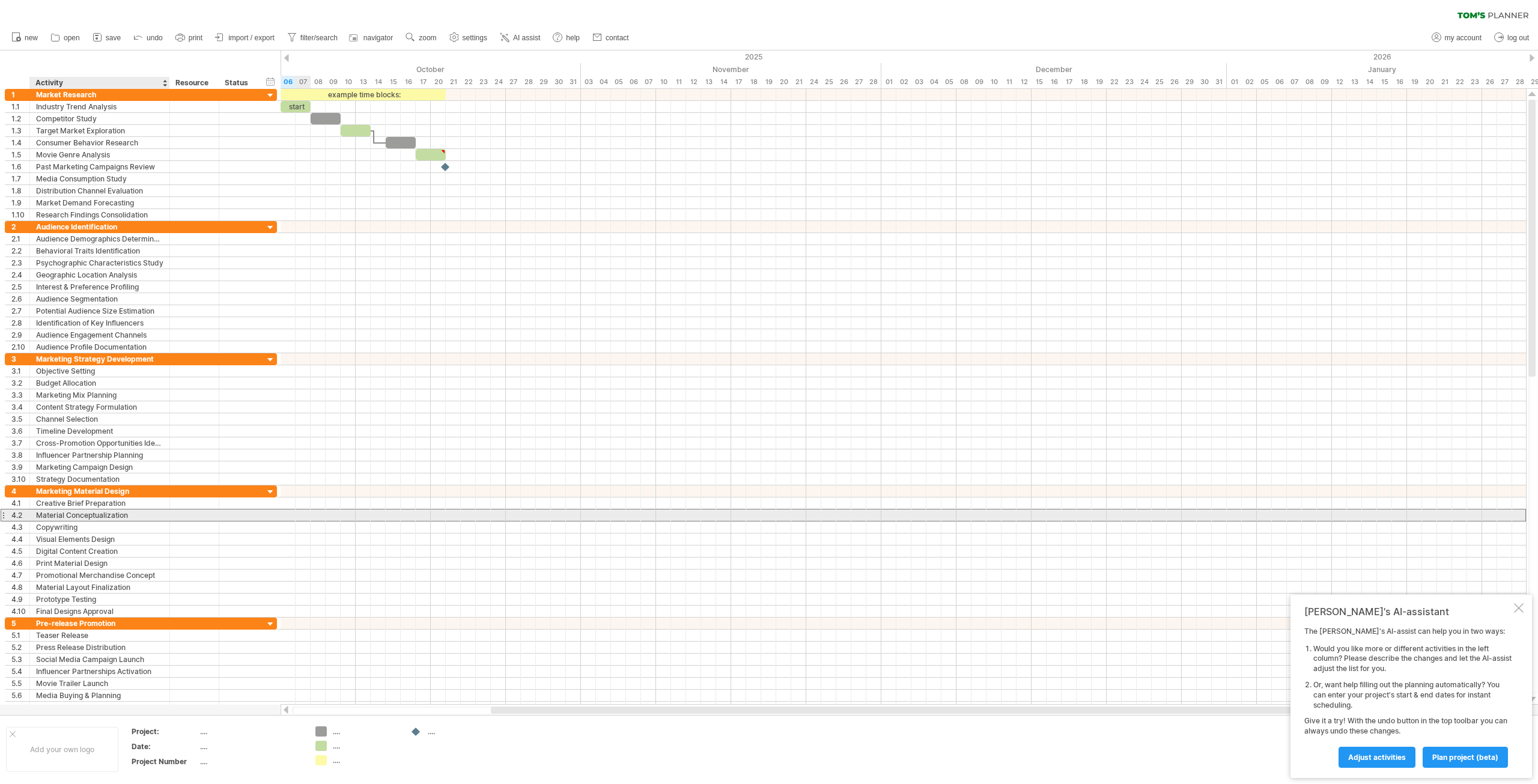
click at [127, 518] on div "Material Conceptualization" at bounding box center [100, 515] width 128 height 11
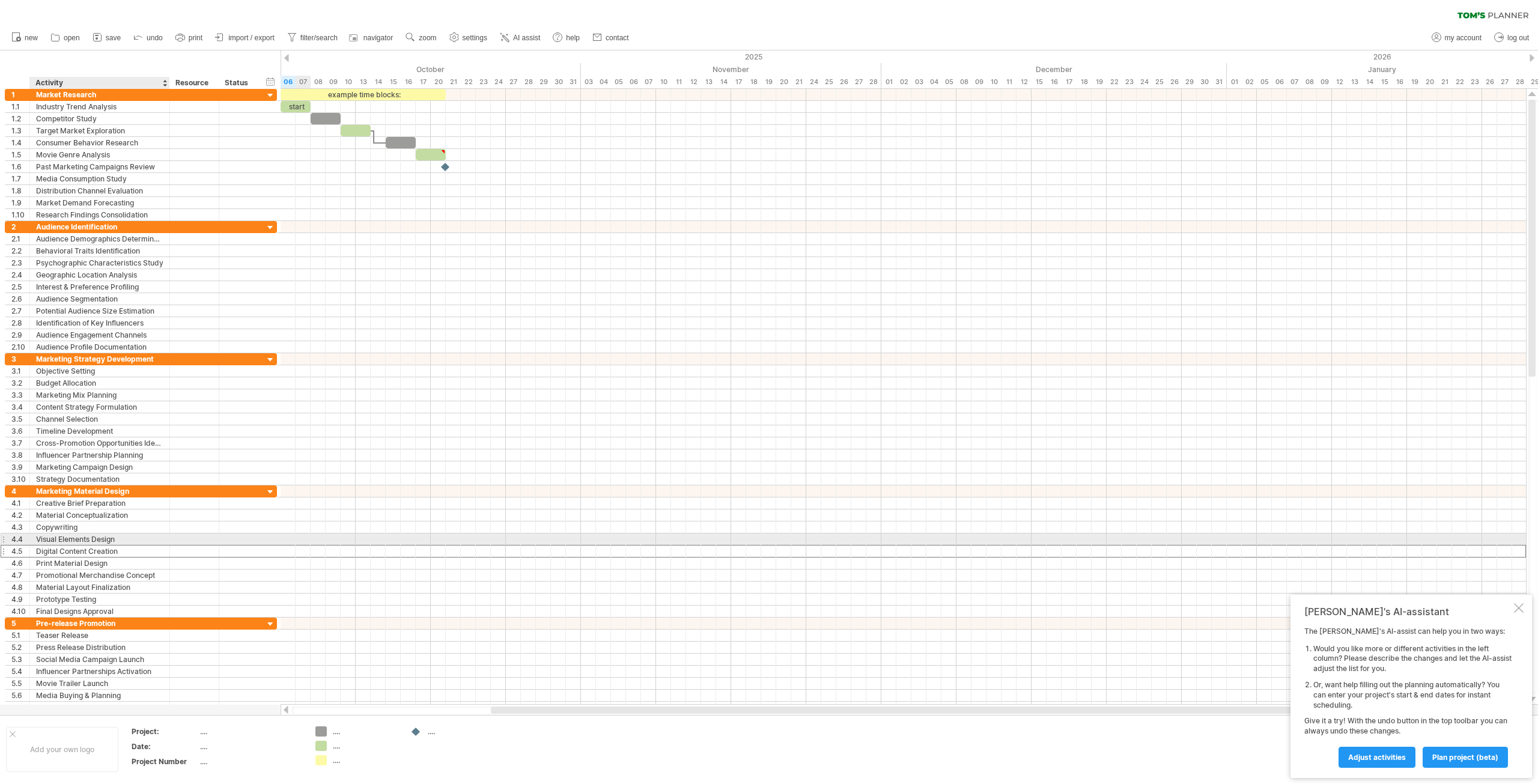
click at [122, 545] on div "Digital Content Creation" at bounding box center [100, 550] width 128 height 11
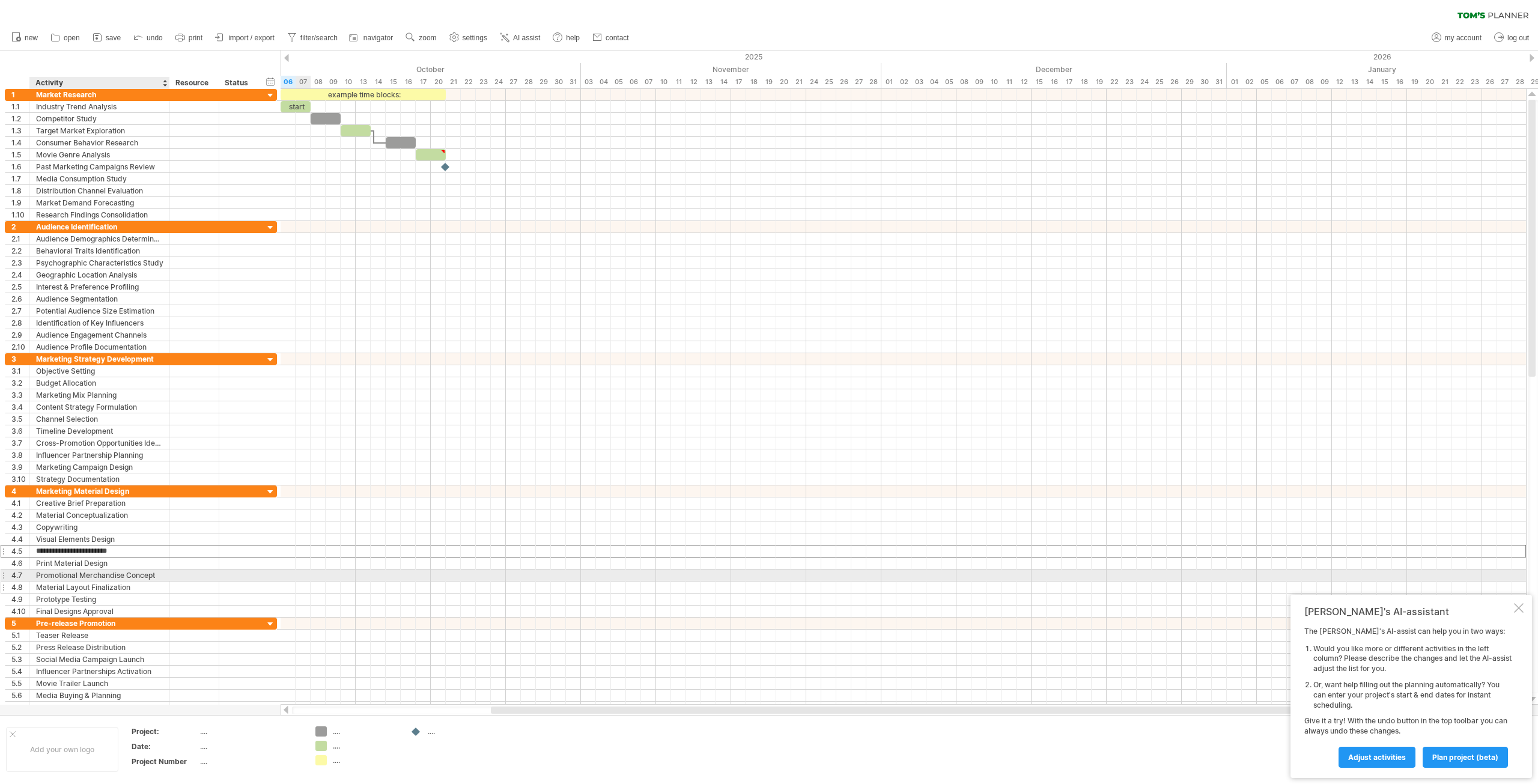
click at [115, 582] on div "Material Layout Finalization" at bounding box center [100, 587] width 128 height 11
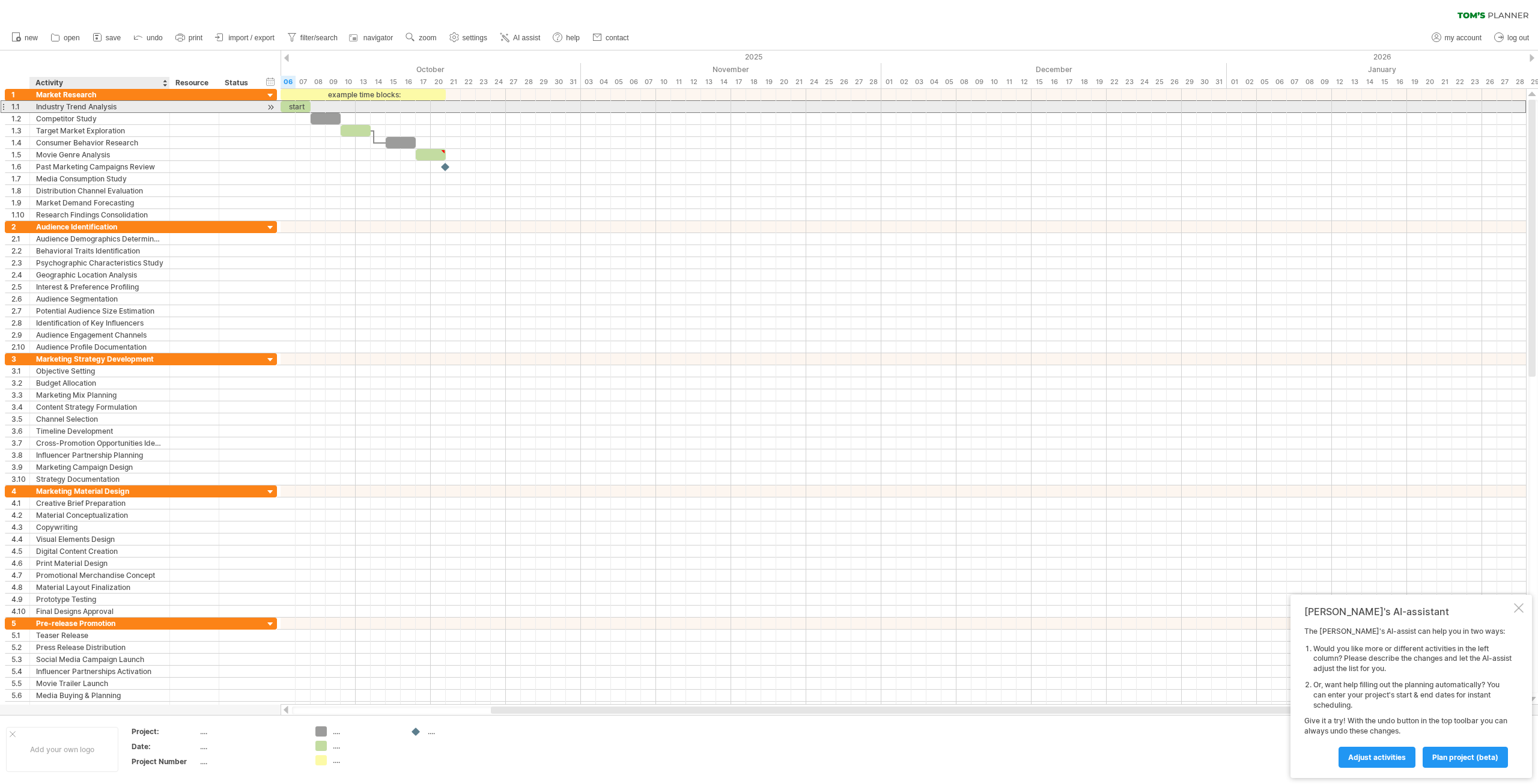
click at [64, 111] on div "Industry Trend Analysis" at bounding box center [100, 106] width 128 height 11
drag, startPoint x: 332, startPoint y: 117, endPoint x: 342, endPoint y: 112, distance: 11.2
click at [342, 112] on div "example time blocks: start [DATE] [DATE]" at bounding box center [903, 397] width 1245 height 616
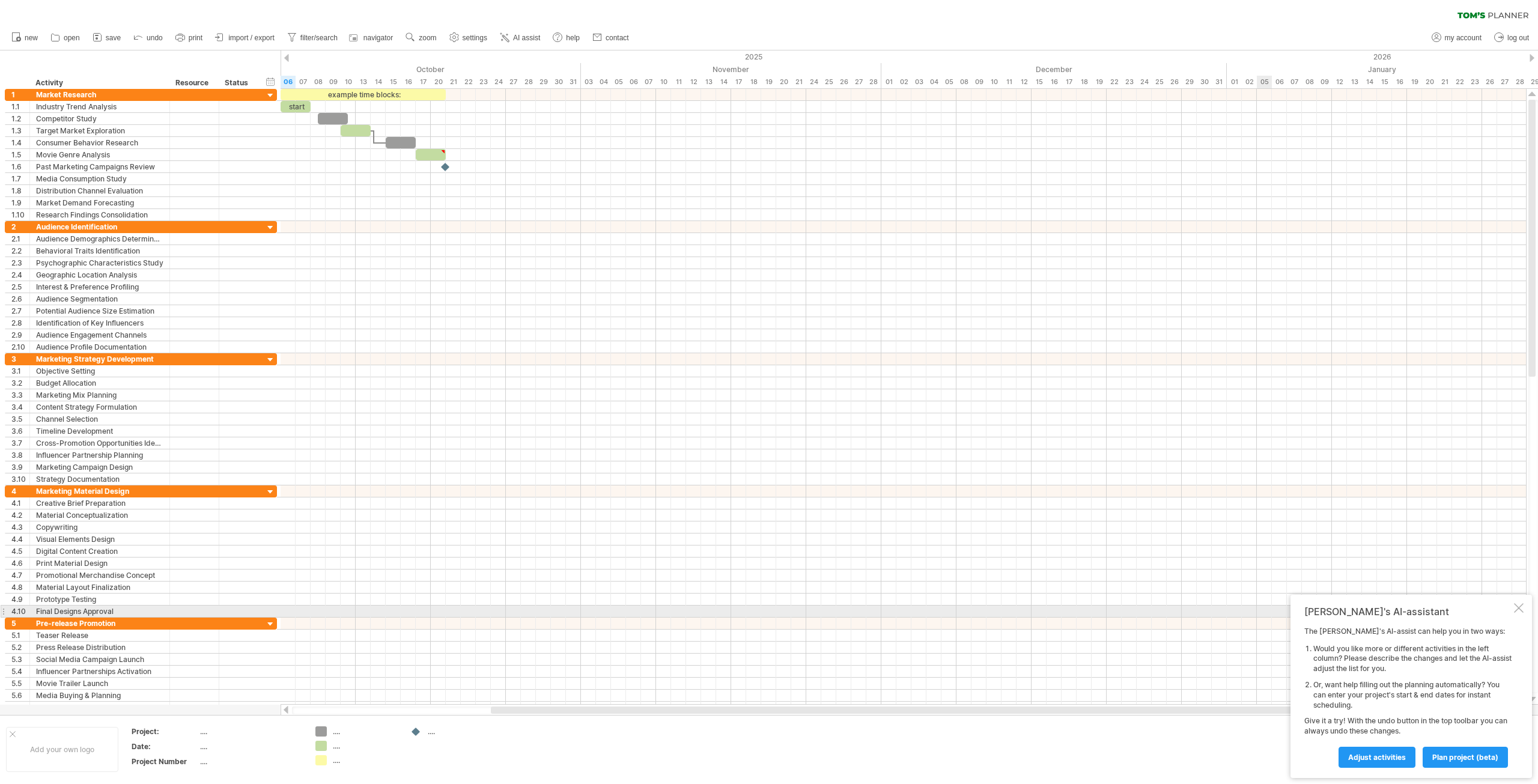
click at [1521, 607] on div at bounding box center [1518, 607] width 10 height 10
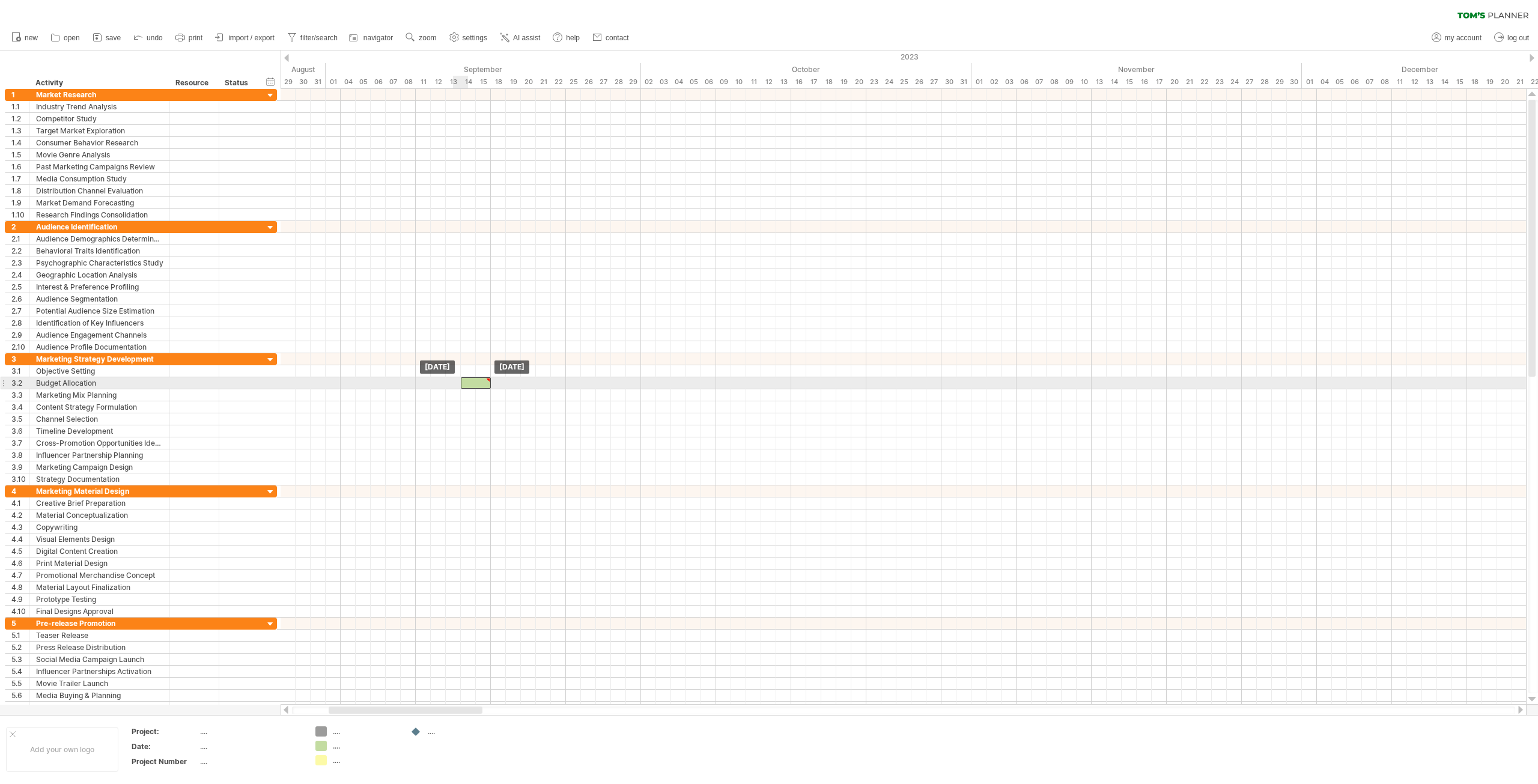
drag, startPoint x: 430, startPoint y: 156, endPoint x: 473, endPoint y: 381, distance: 229.1
drag, startPoint x: 478, startPoint y: 378, endPoint x: 855, endPoint y: 378, distance: 377.0
click at [855, 378] on div at bounding box center [851, 382] width 30 height 11
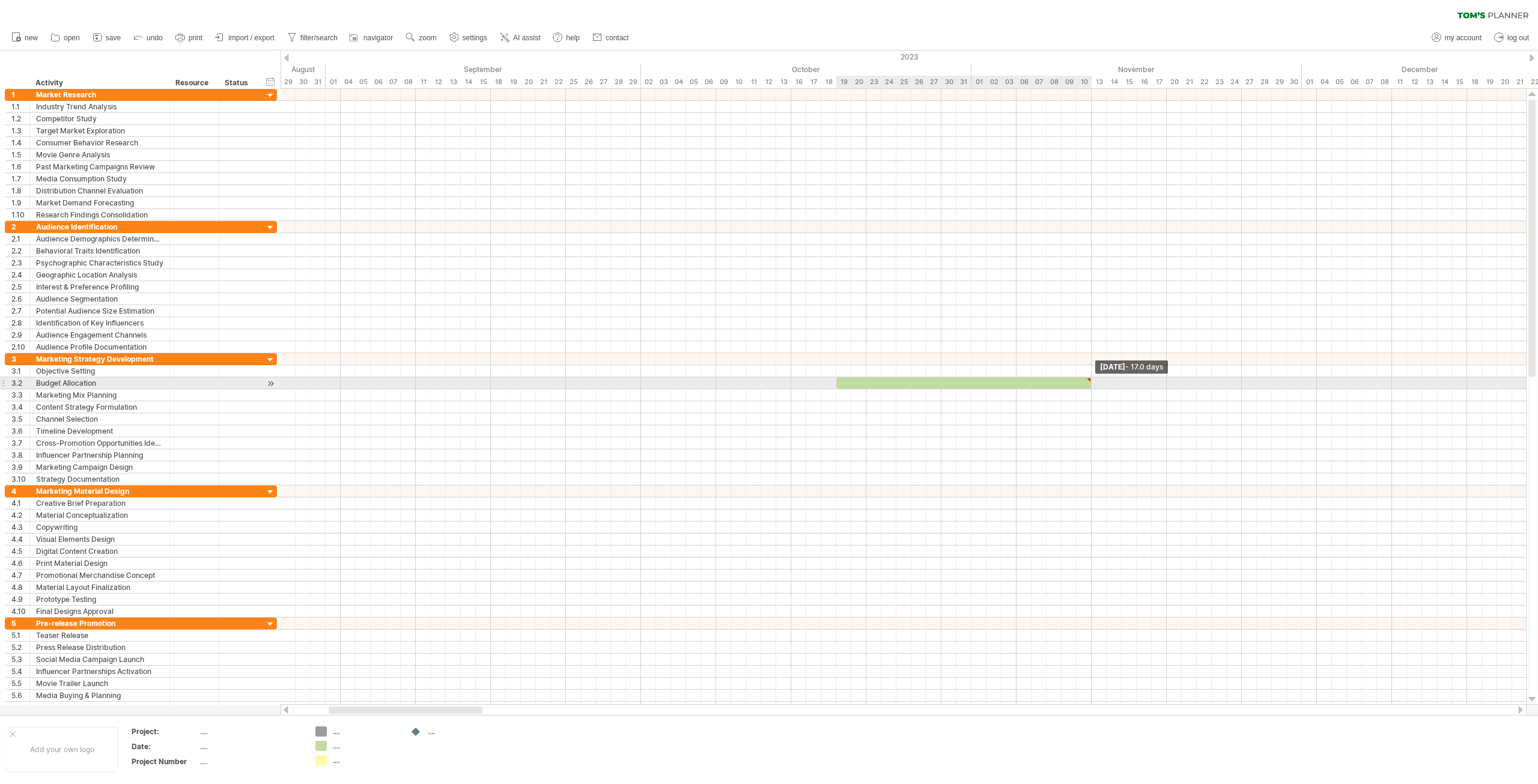
drag, startPoint x: 867, startPoint y: 383, endPoint x: 1093, endPoint y: 383, distance: 226.0
click at [1093, 383] on span at bounding box center [1091, 382] width 4 height 11
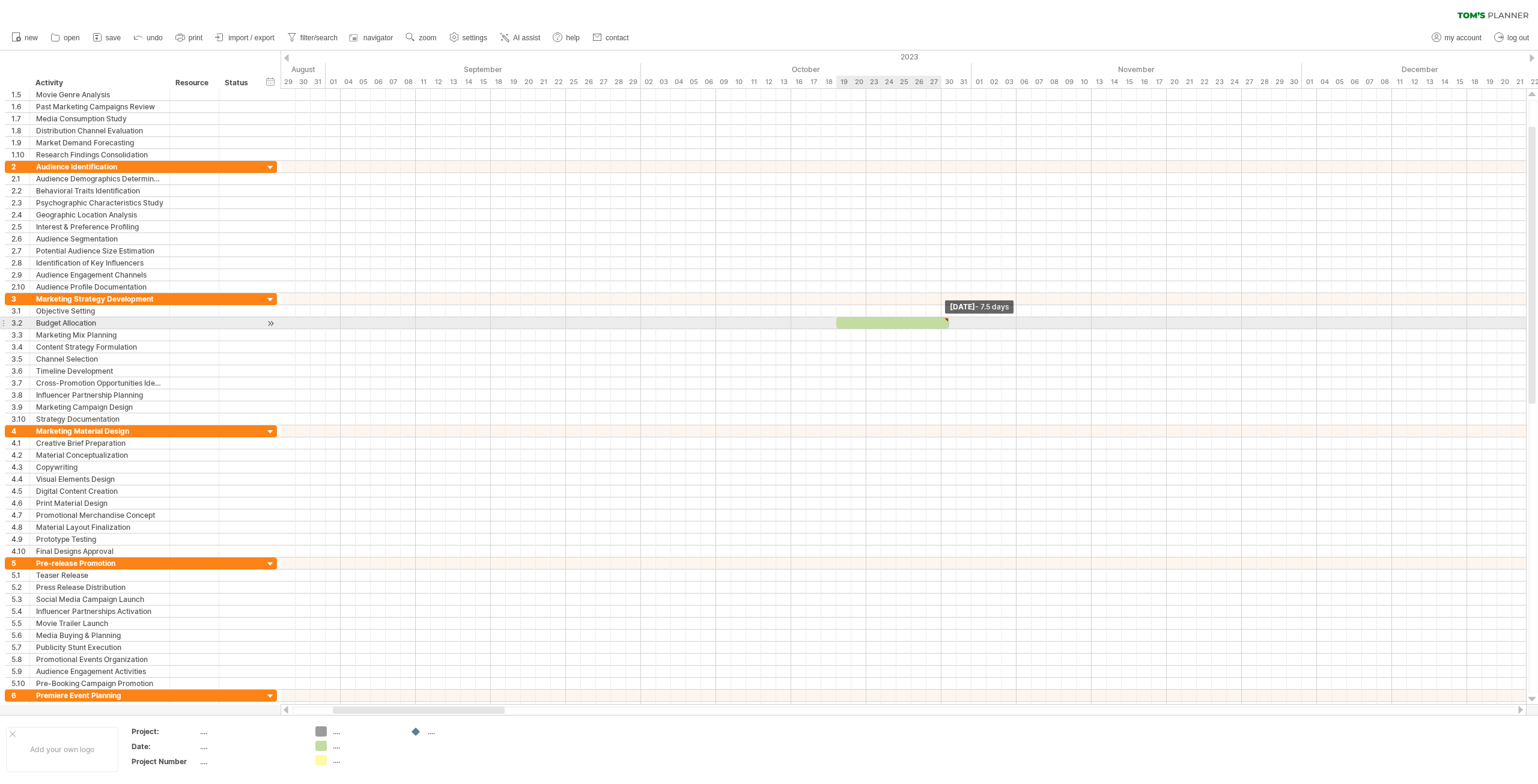
drag, startPoint x: 1092, startPoint y: 326, endPoint x: 946, endPoint y: 323, distance: 146.0
click at [947, 323] on span at bounding box center [949, 322] width 4 height 11
